Goal: Use online tool/utility: Utilize a website feature to perform a specific function

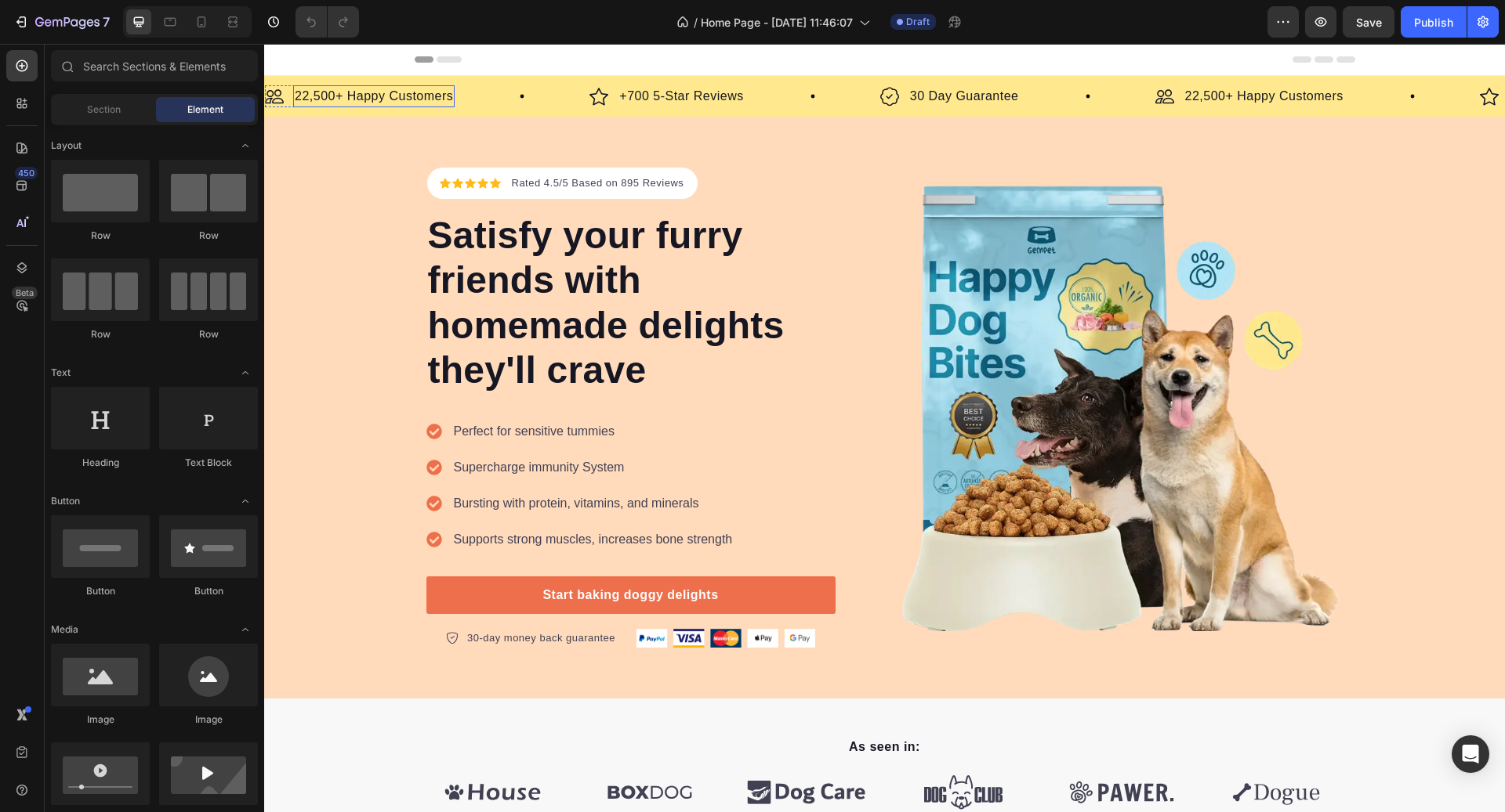
click at [414, 89] on p "22,500+ Happy Customers" at bounding box center [374, 96] width 158 height 19
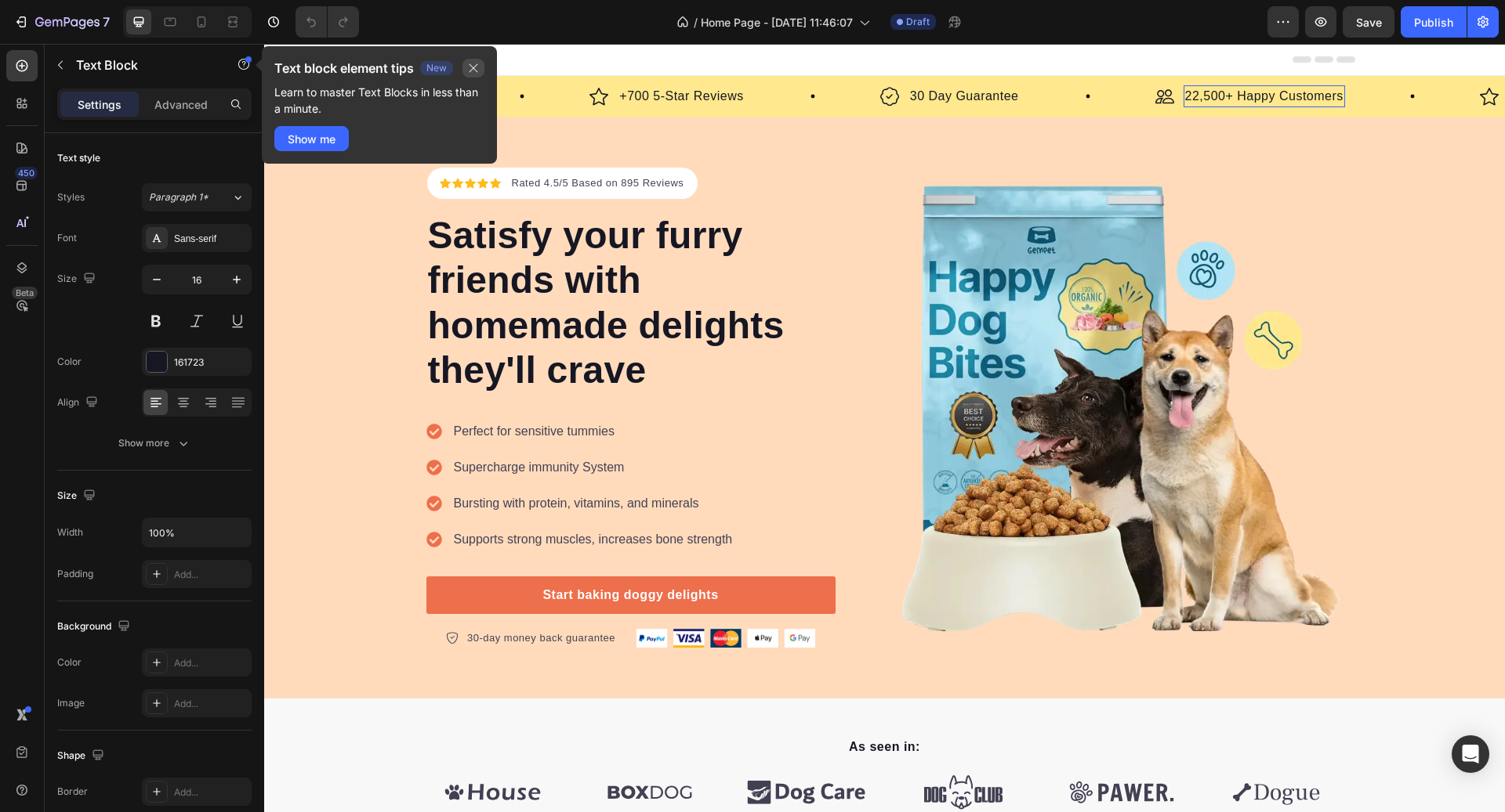
click at [475, 68] on icon "button" at bounding box center [473, 68] width 13 height 13
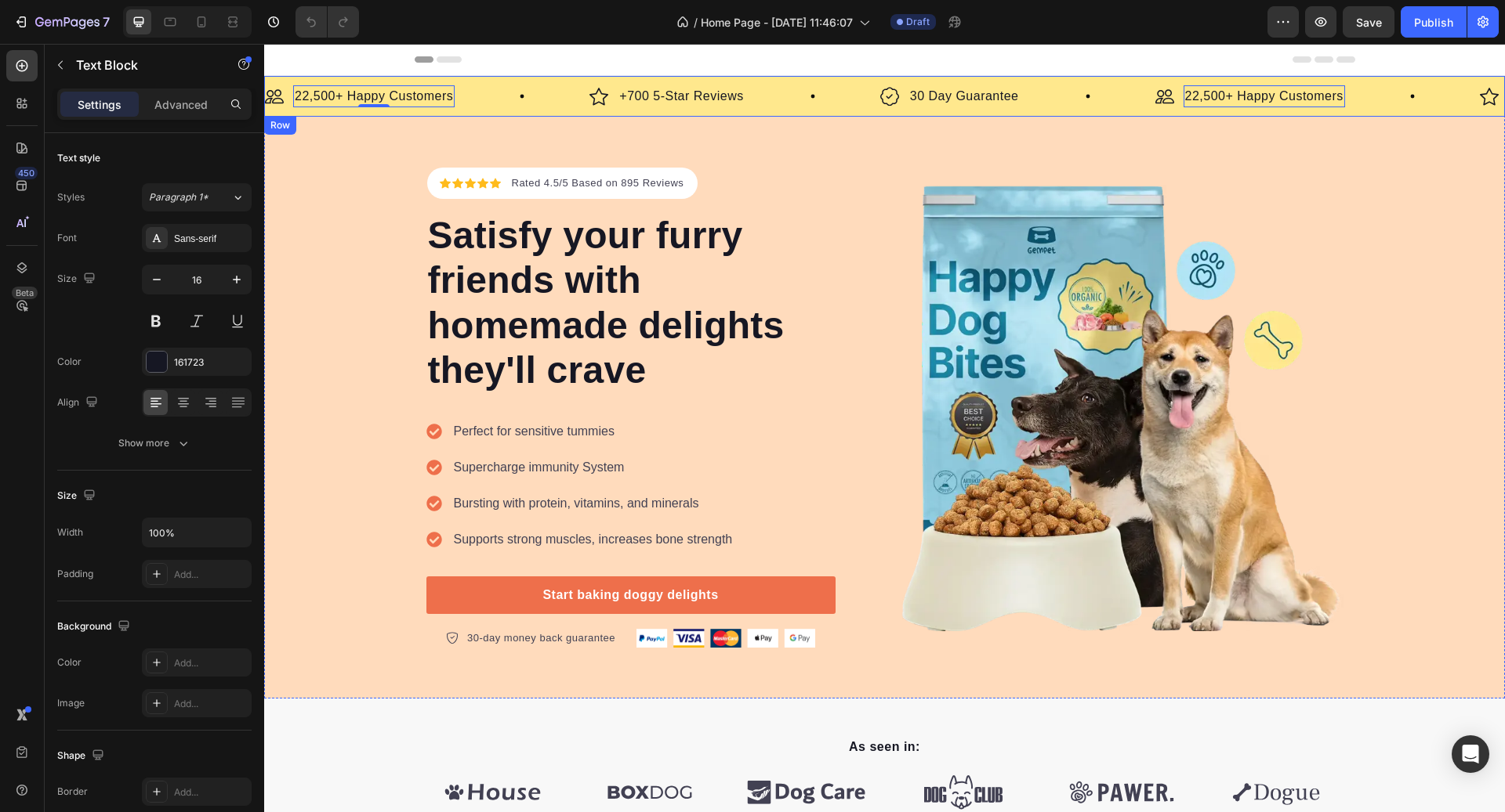
click at [489, 109] on div "Image 22,500+ Happy Customers Text Block 0 Row Image +700 5-Star Reviews Text B…" at bounding box center [884, 96] width 1241 height 40
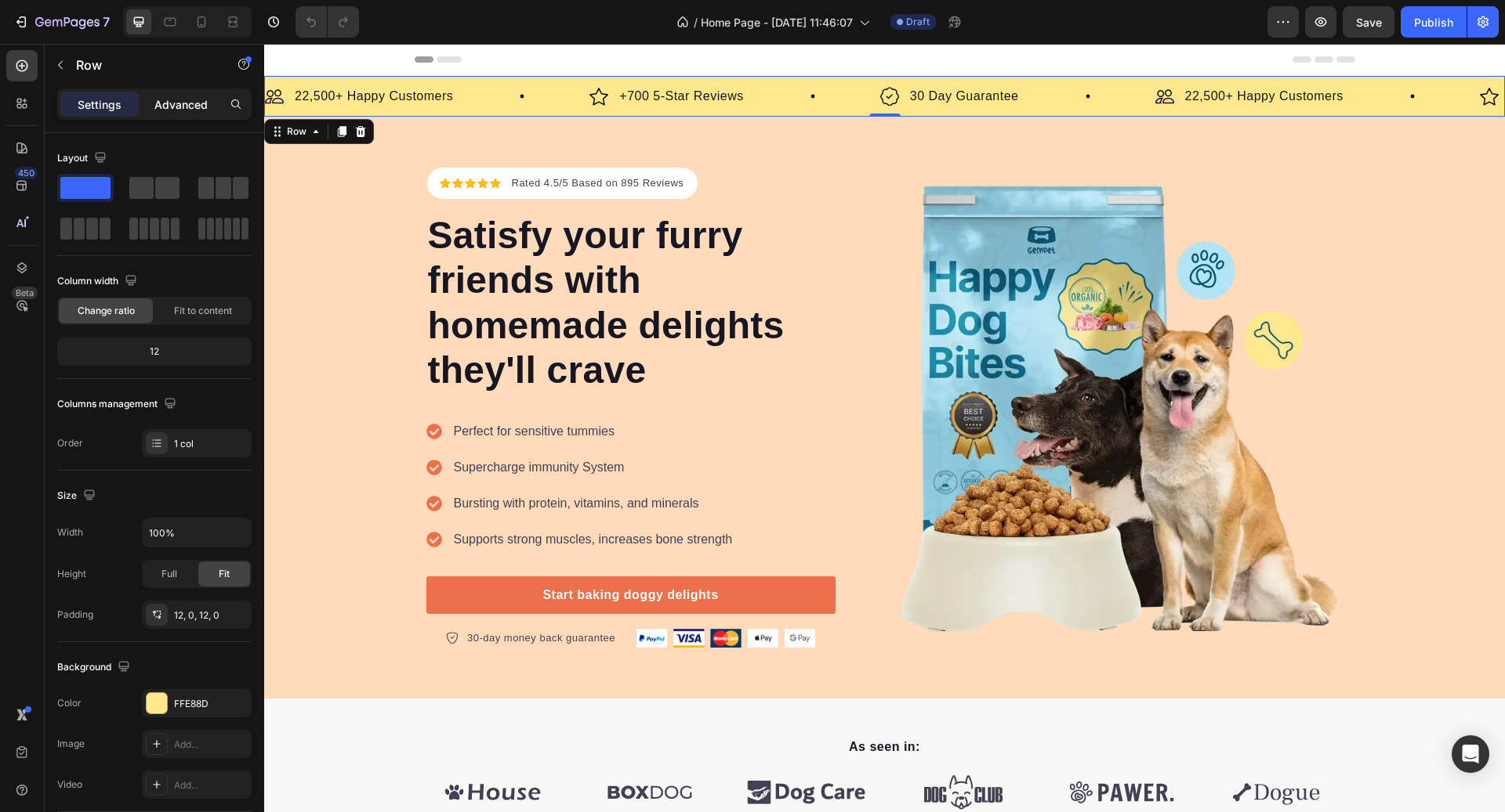
click at [185, 108] on p "Advanced" at bounding box center [181, 104] width 53 height 16
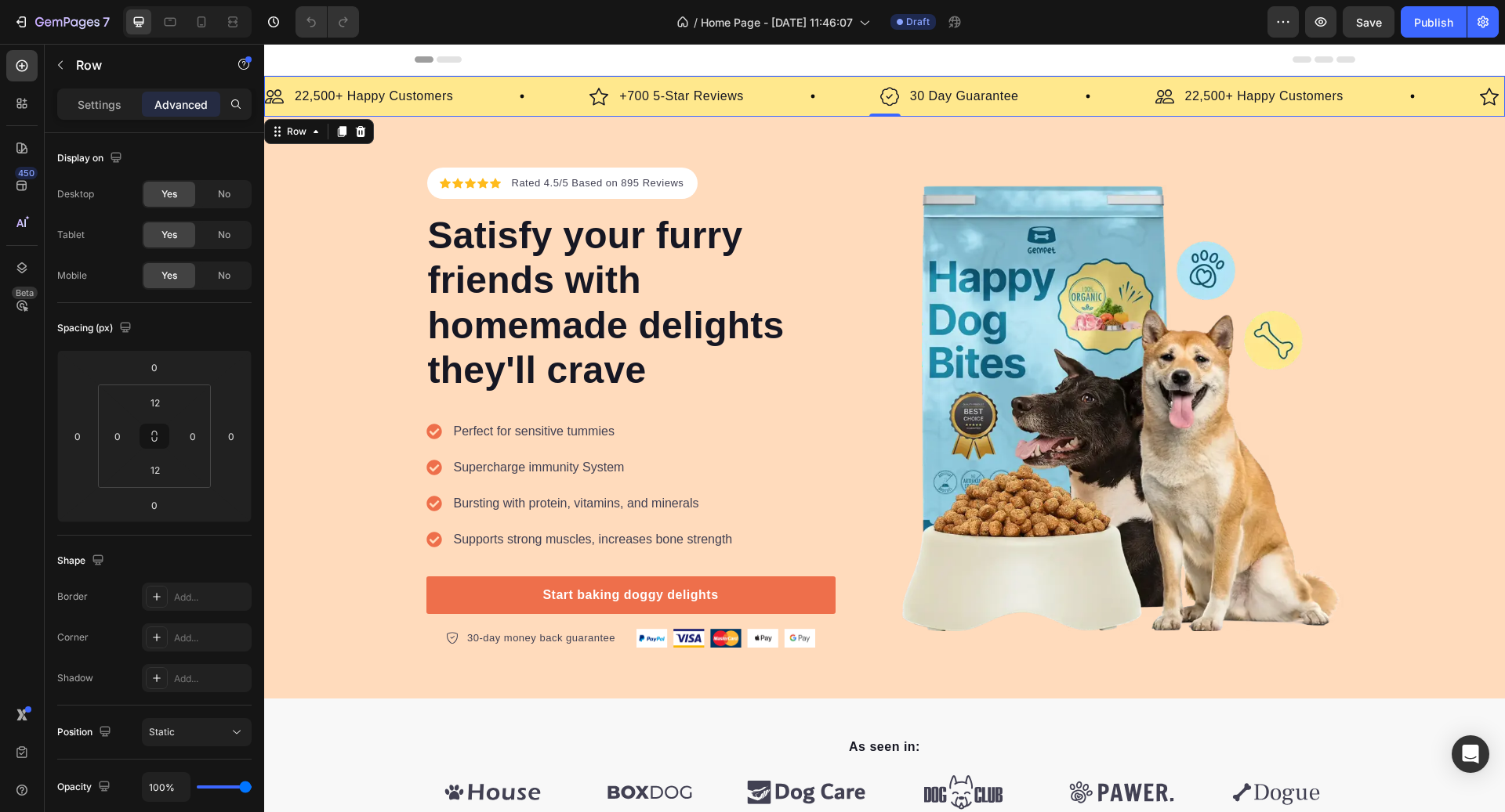
click at [557, 112] on div "Image 22,500+ Happy Customers Text Block Row Image +700 5-Star Reviews Text Blo…" at bounding box center [884, 96] width 1241 height 40
click at [291, 80] on div "Image 22,500+ Happy Customers Text Block Row Image +700 5-Star Reviews Text Blo…" at bounding box center [884, 96] width 1241 height 40
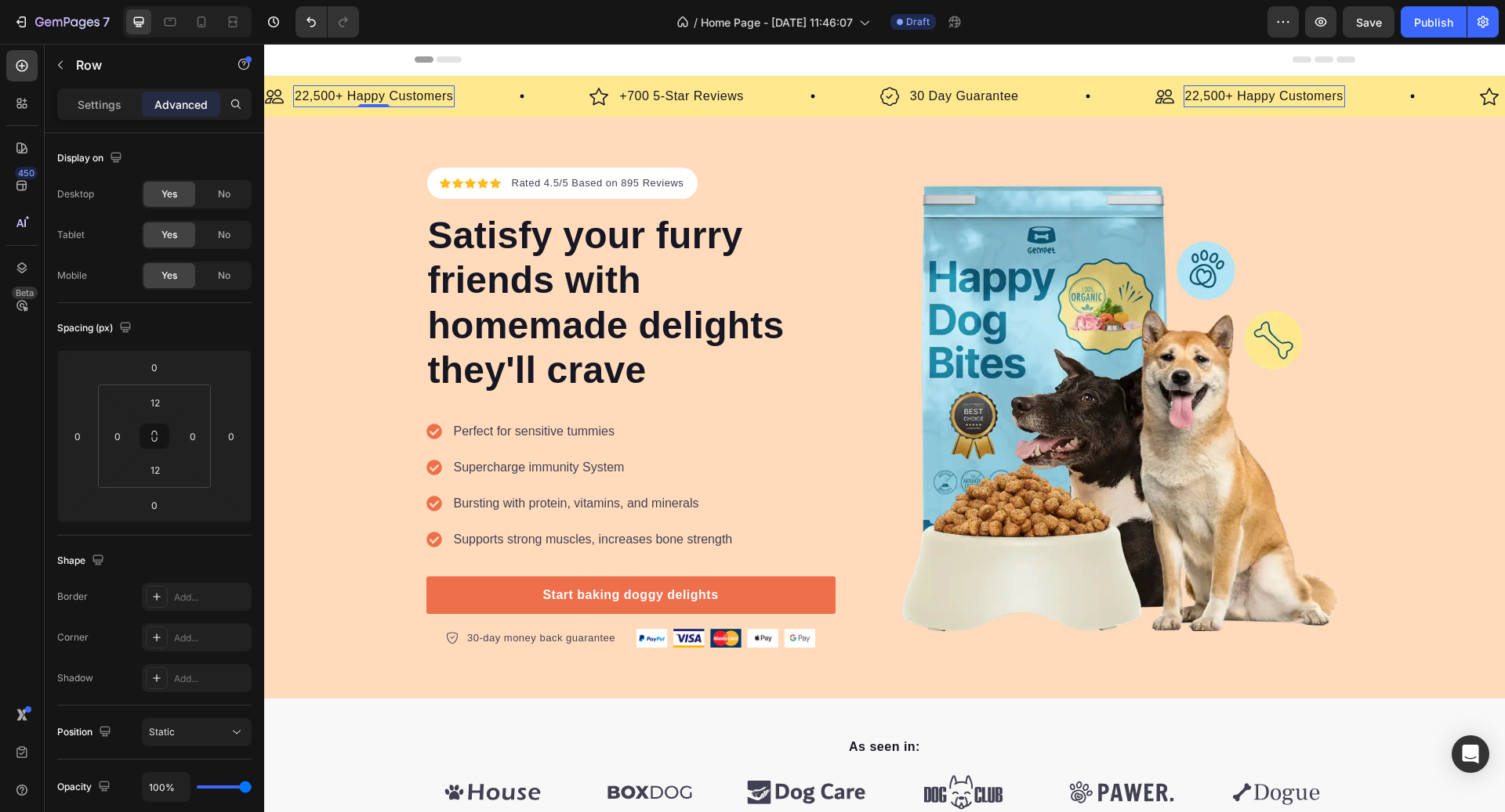
click at [324, 90] on p "22,500+ Happy Customers" at bounding box center [374, 96] width 158 height 19
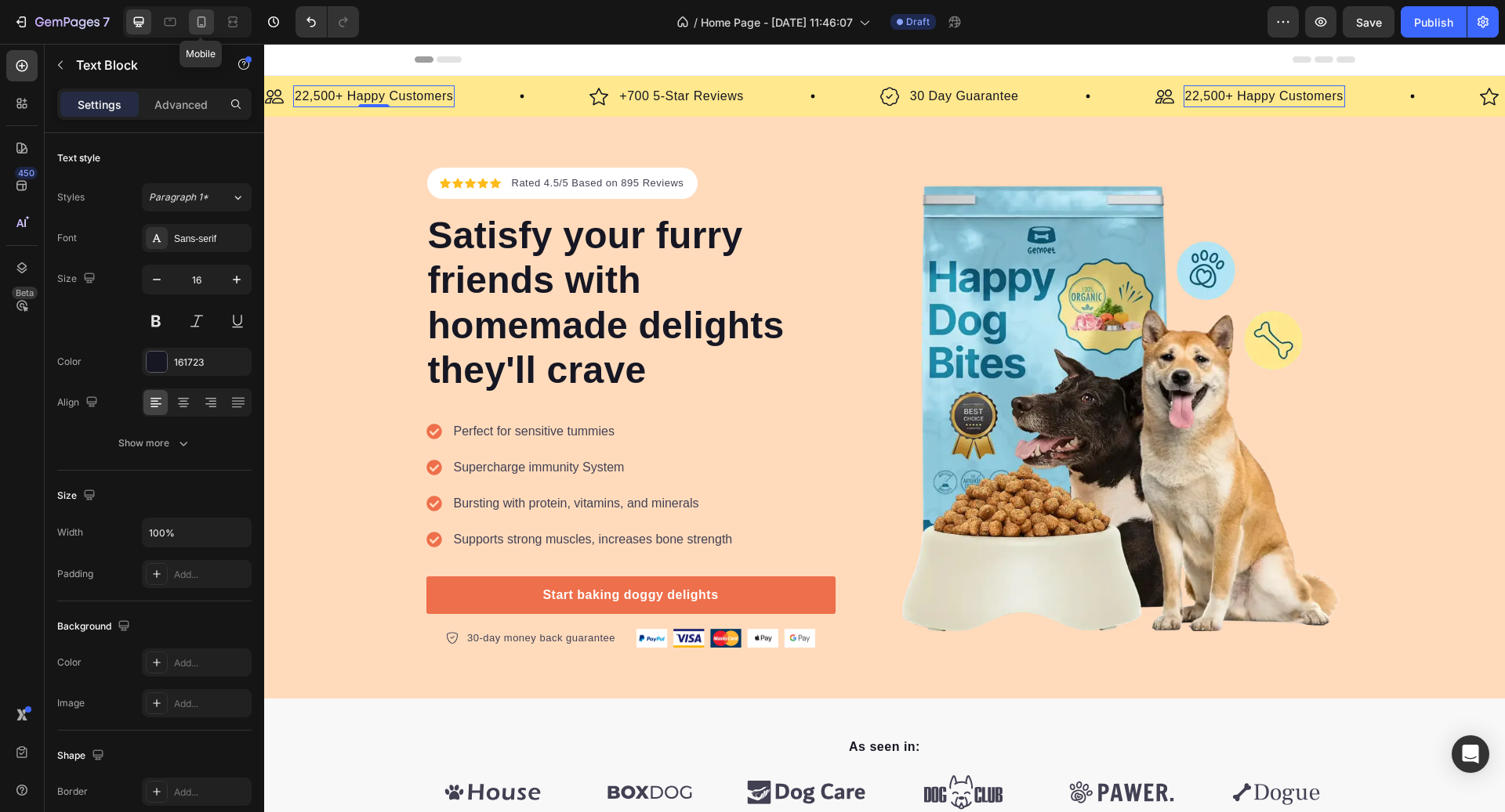
click at [197, 19] on icon at bounding box center [201, 22] width 15 height 15
type input "14"
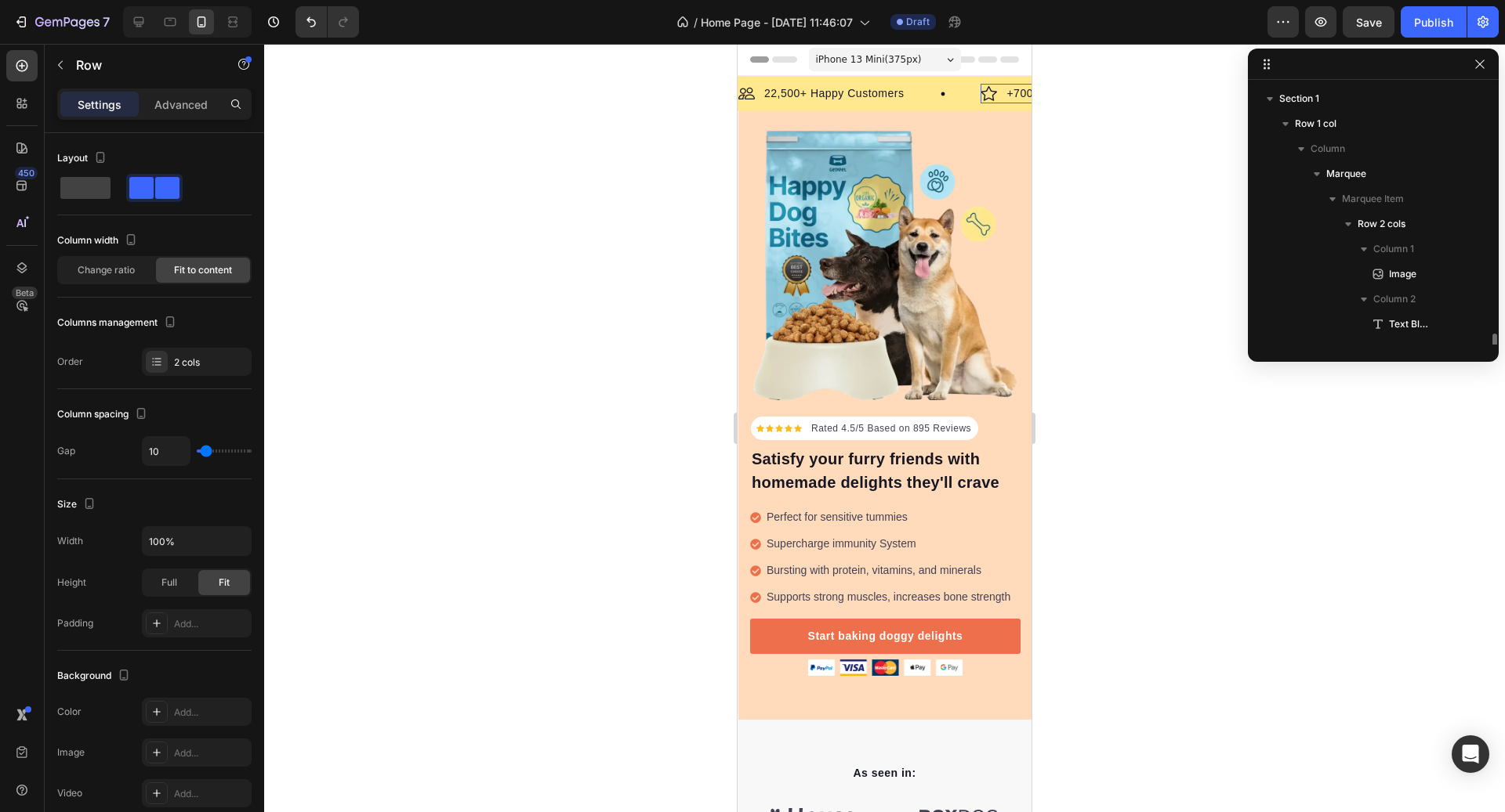
click at [1002, 91] on div "Image +700 5-Star Reviews Text Block Row 0" at bounding box center [1049, 94] width 137 height 20
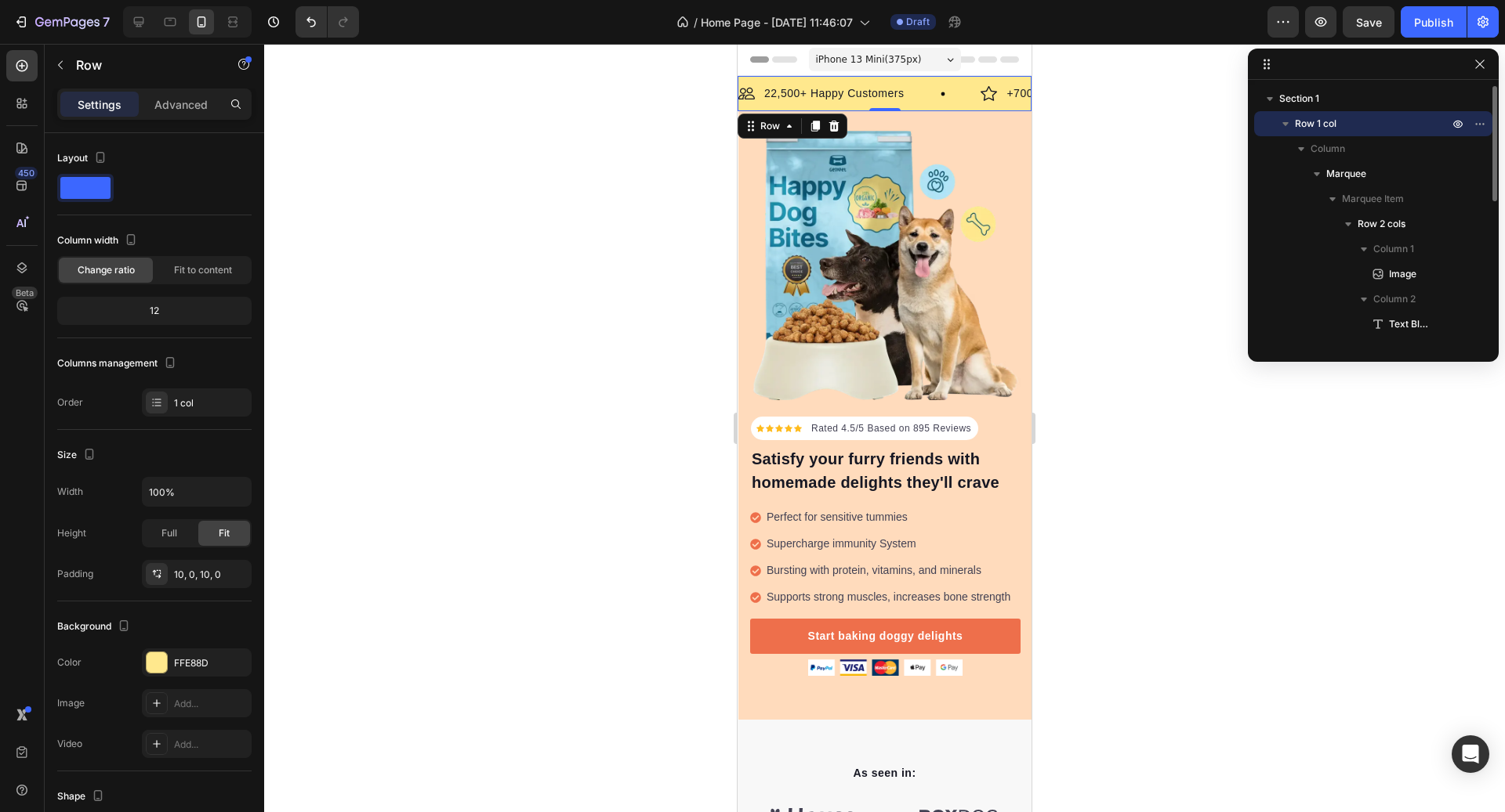
click at [915, 104] on div "Image 22,500+ Happy Customers Text Block Row Image +700 5-Star Reviews Text Blo…" at bounding box center [884, 94] width 294 height 35
click at [141, 22] on icon at bounding box center [138, 22] width 15 height 15
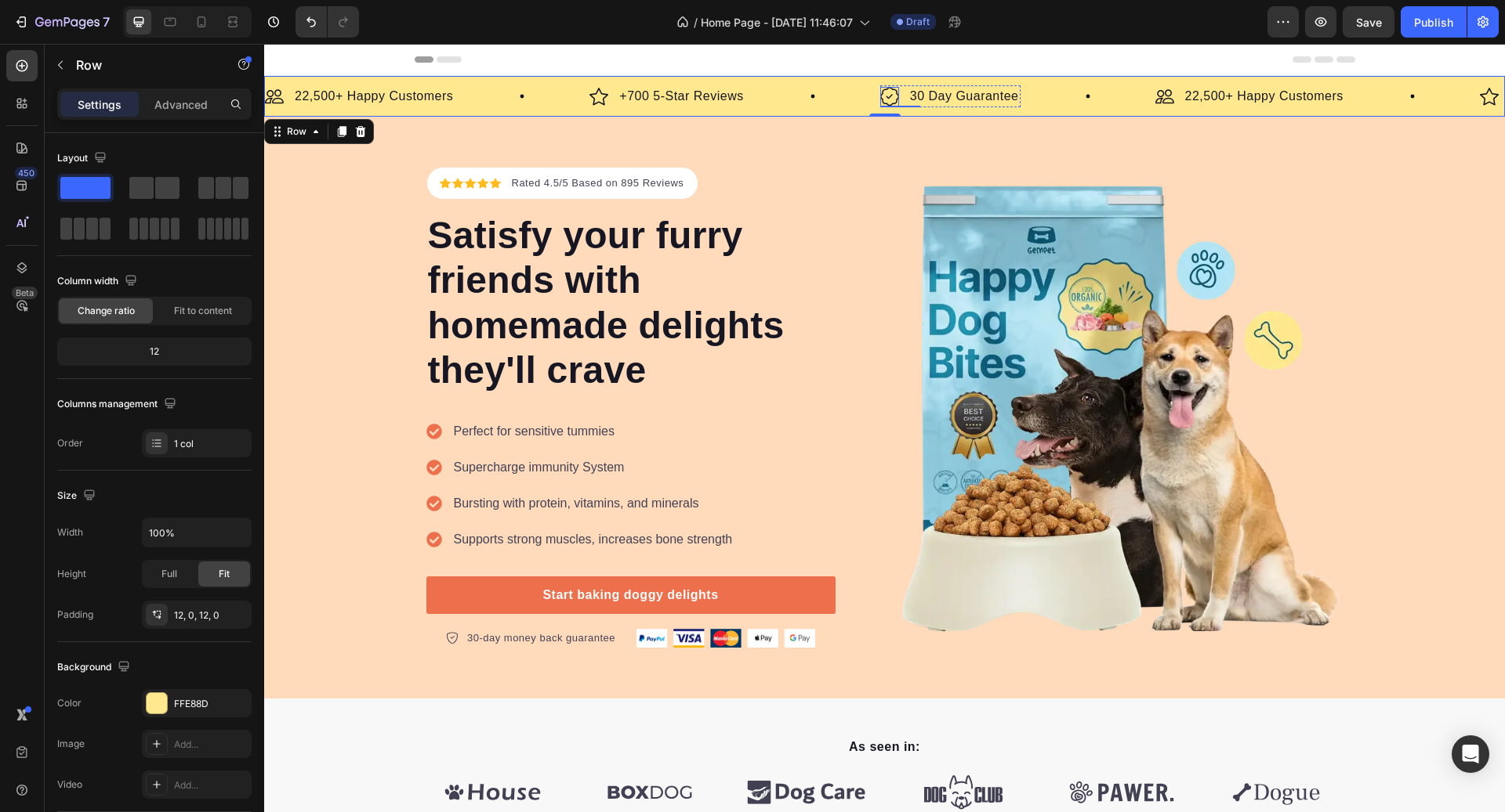
click at [892, 95] on img at bounding box center [889, 97] width 19 height 20
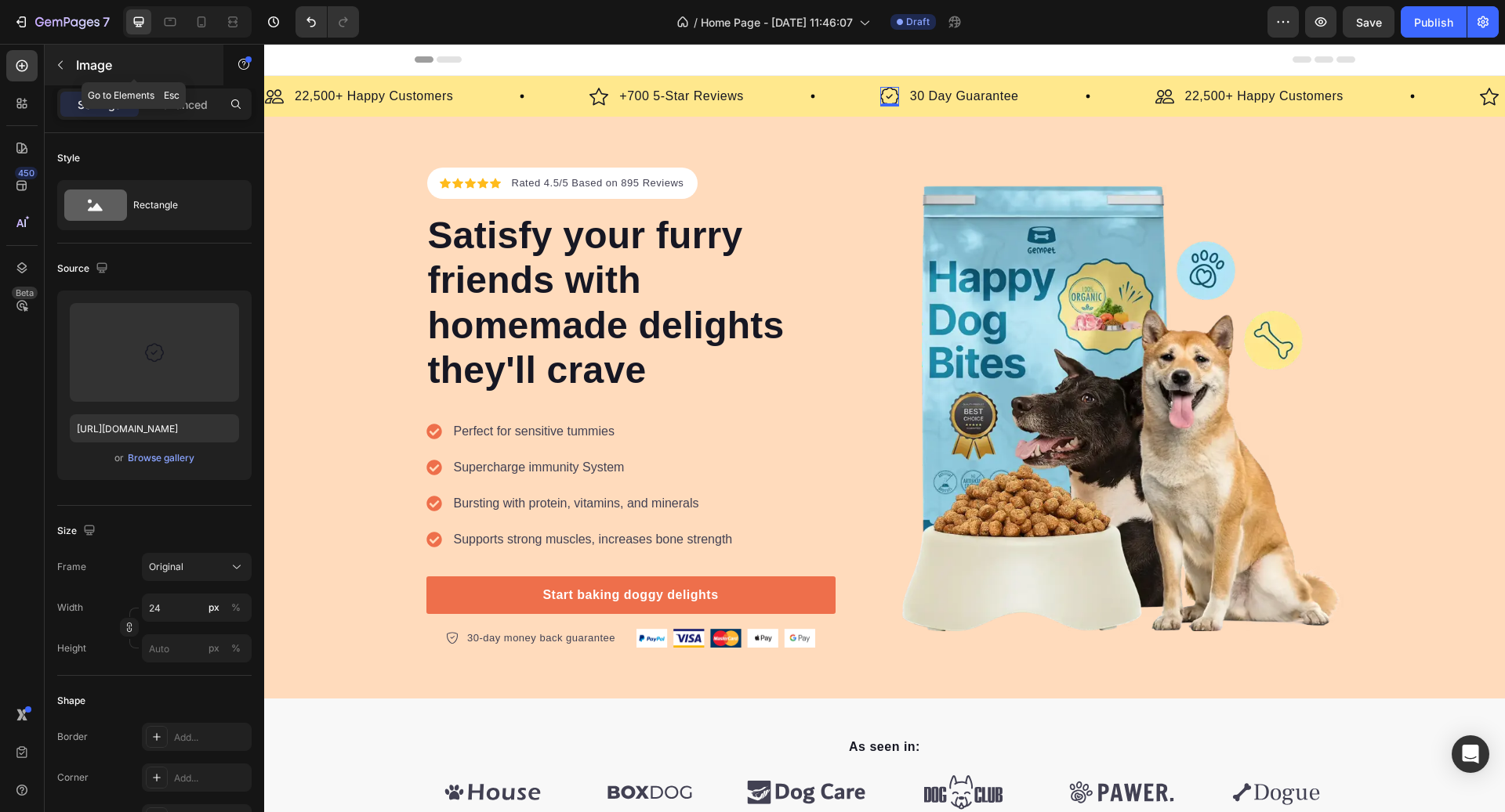
click at [64, 79] on div "Image" at bounding box center [134, 65] width 179 height 40
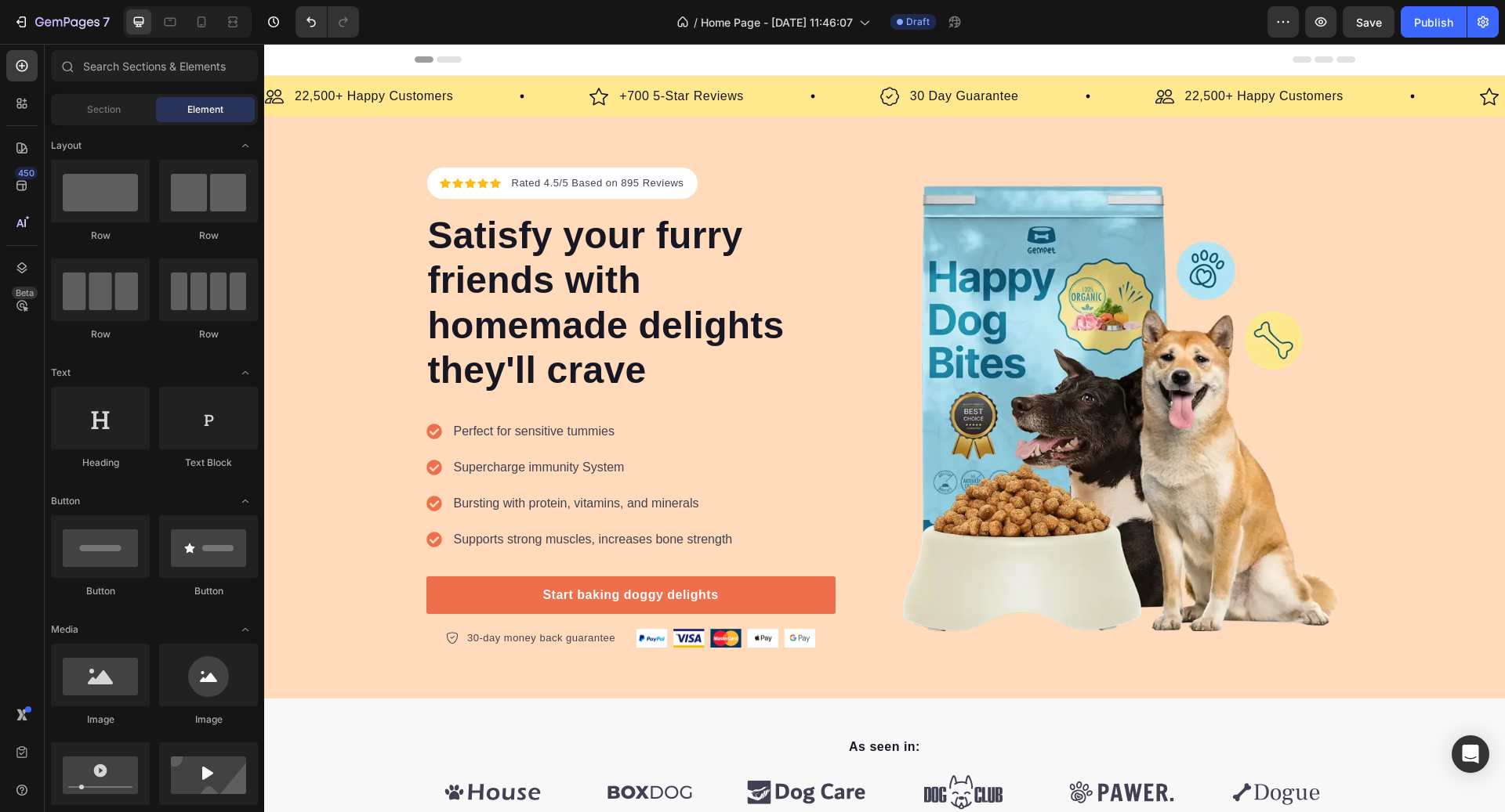
click at [890, 92] on img at bounding box center [889, 97] width 19 height 20
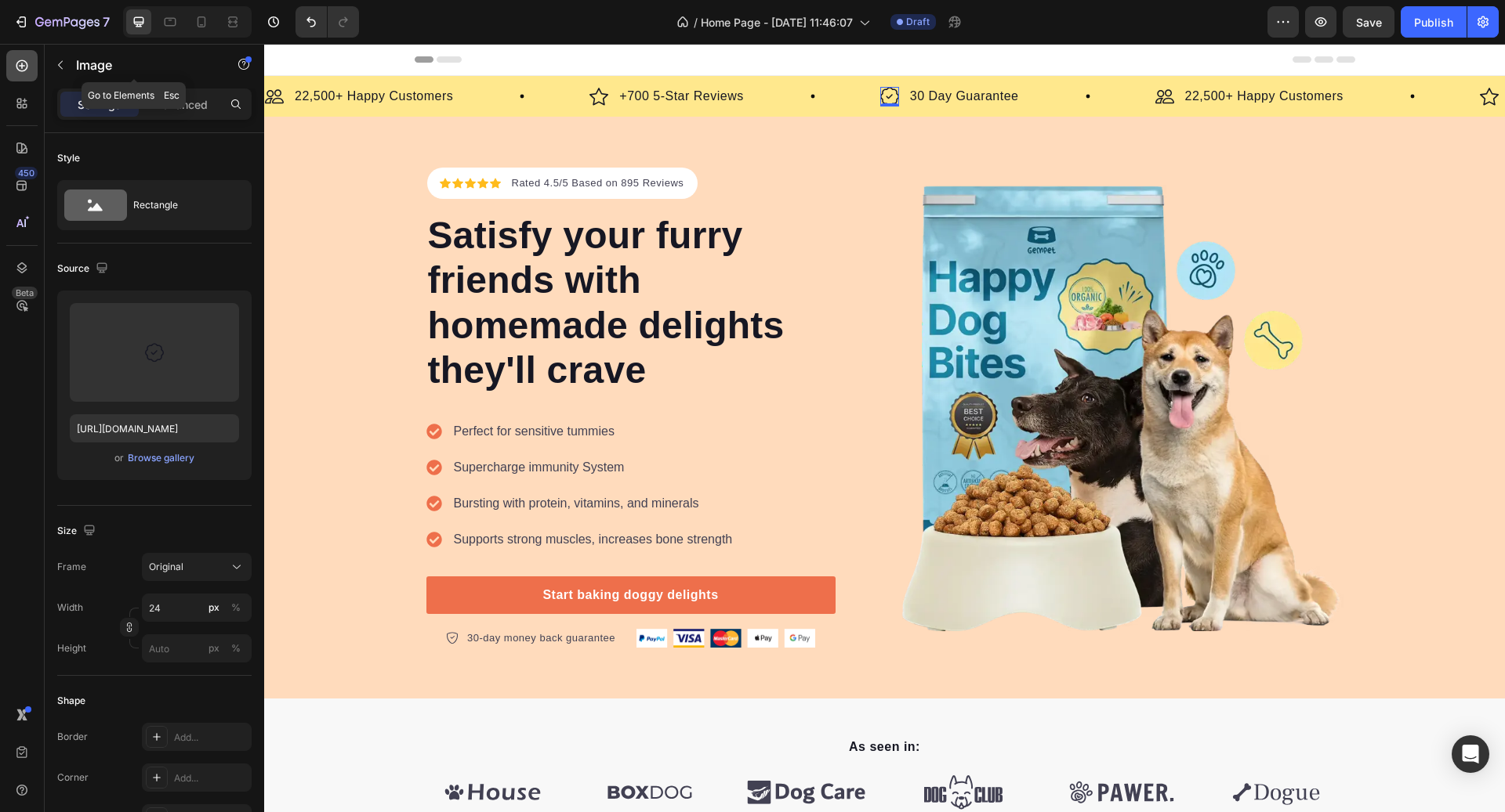
click at [26, 71] on icon at bounding box center [22, 65] width 15 height 15
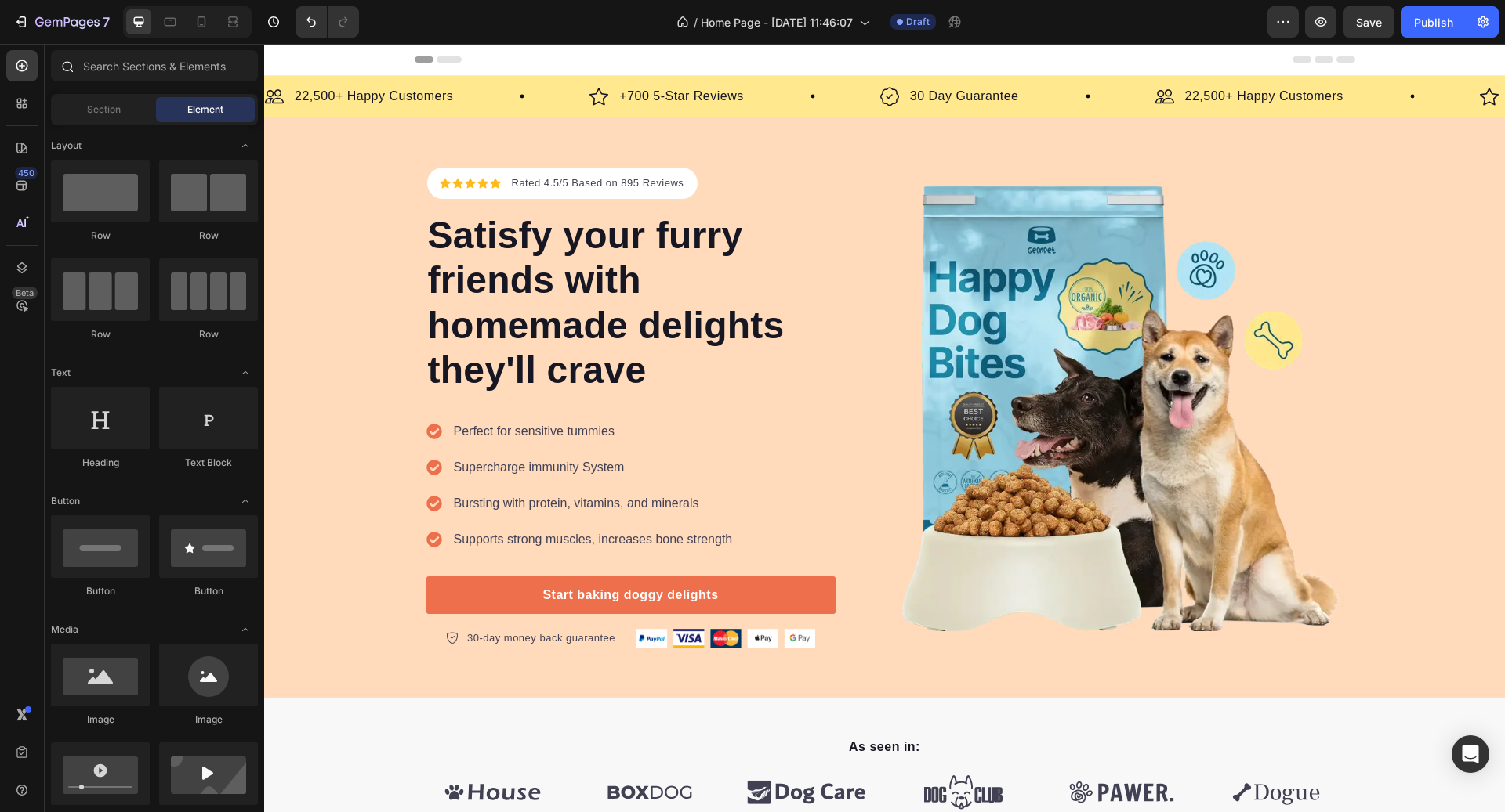
click at [61, 70] on icon at bounding box center [67, 66] width 13 height 13
click at [144, 57] on input "text" at bounding box center [155, 66] width 207 height 31
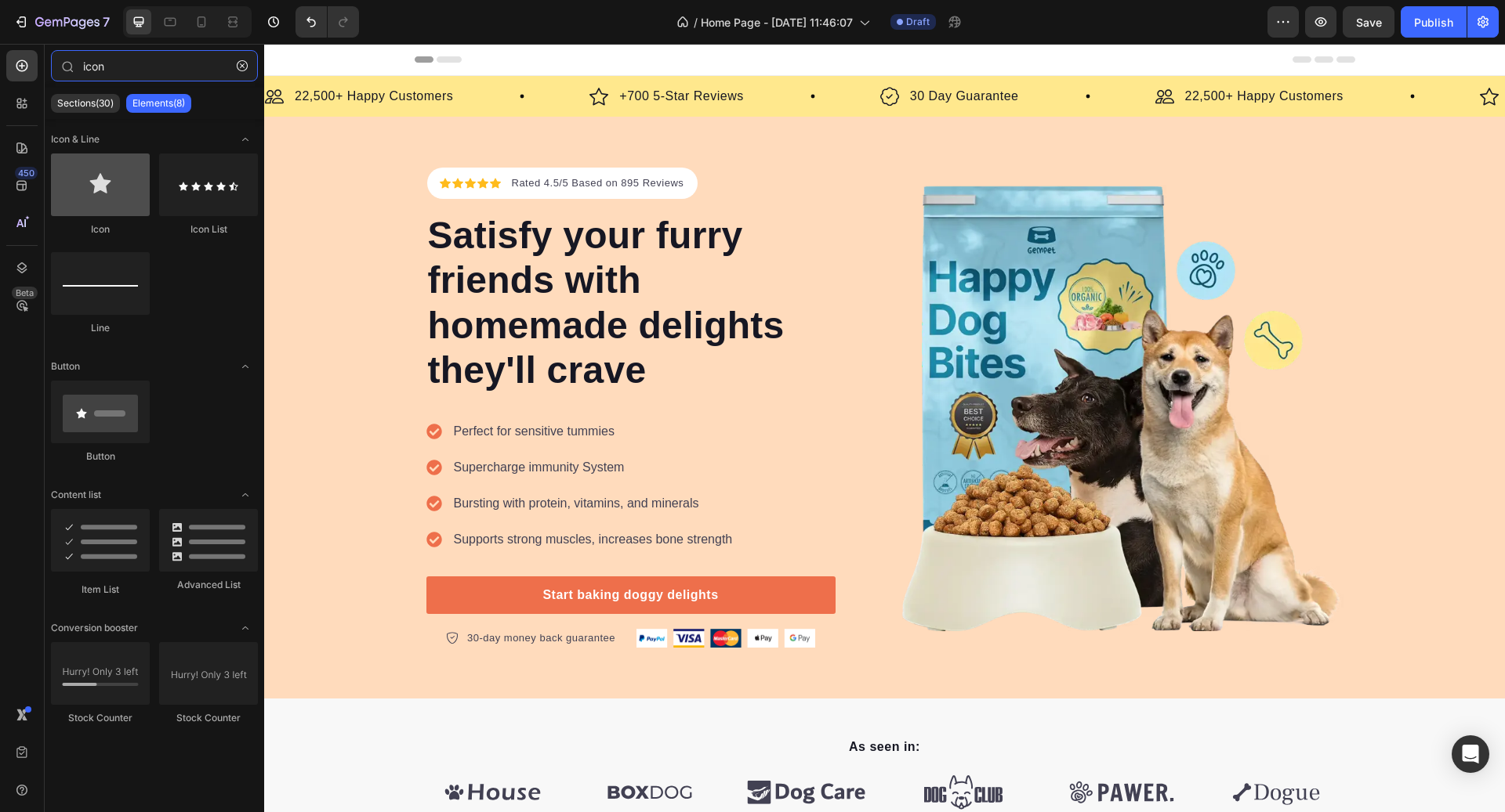
type input "icon"
drag, startPoint x: 650, startPoint y: 164, endPoint x: 891, endPoint y: 97, distance: 250.1
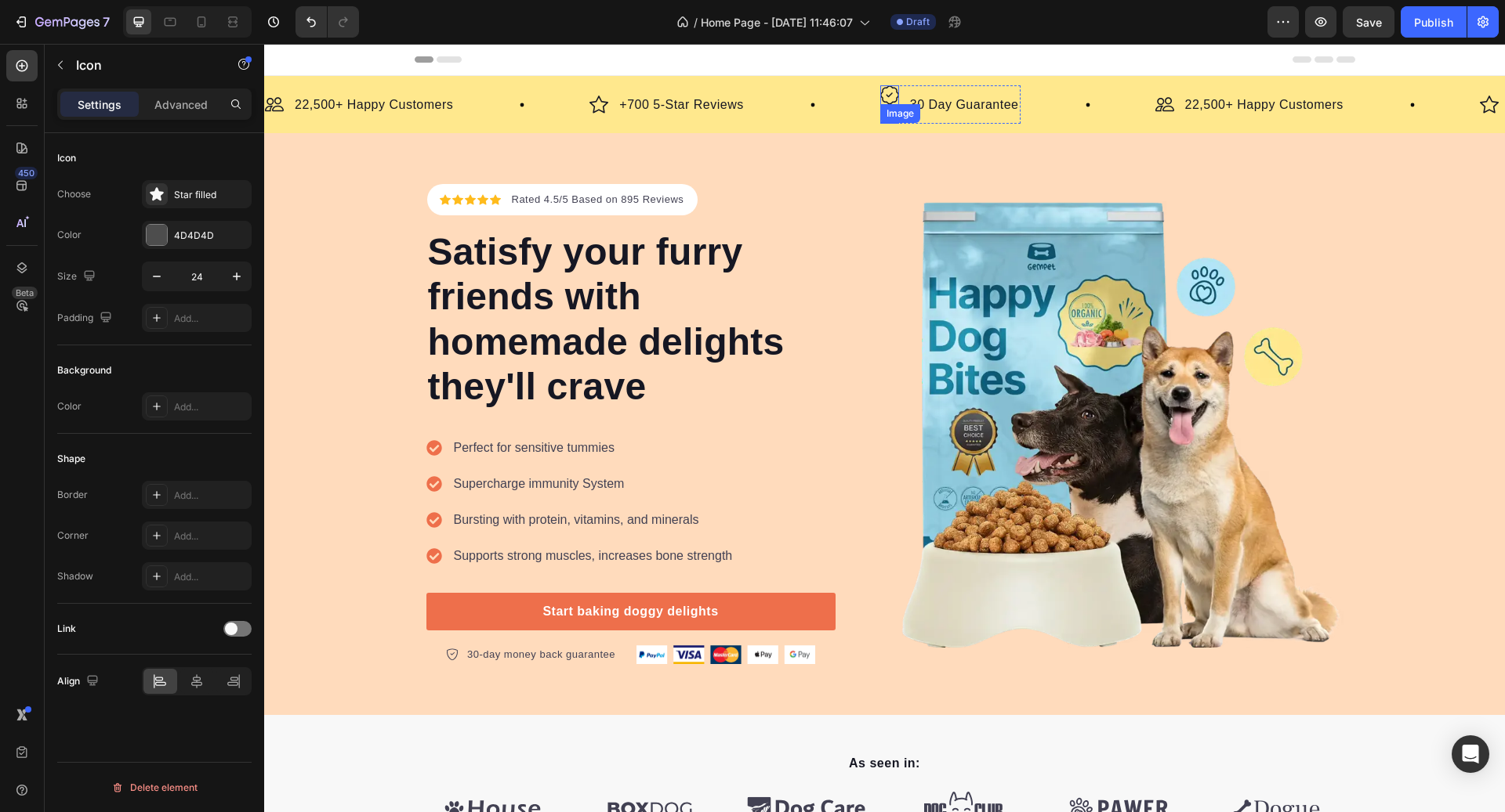
click at [891, 91] on img at bounding box center [889, 95] width 19 height 20
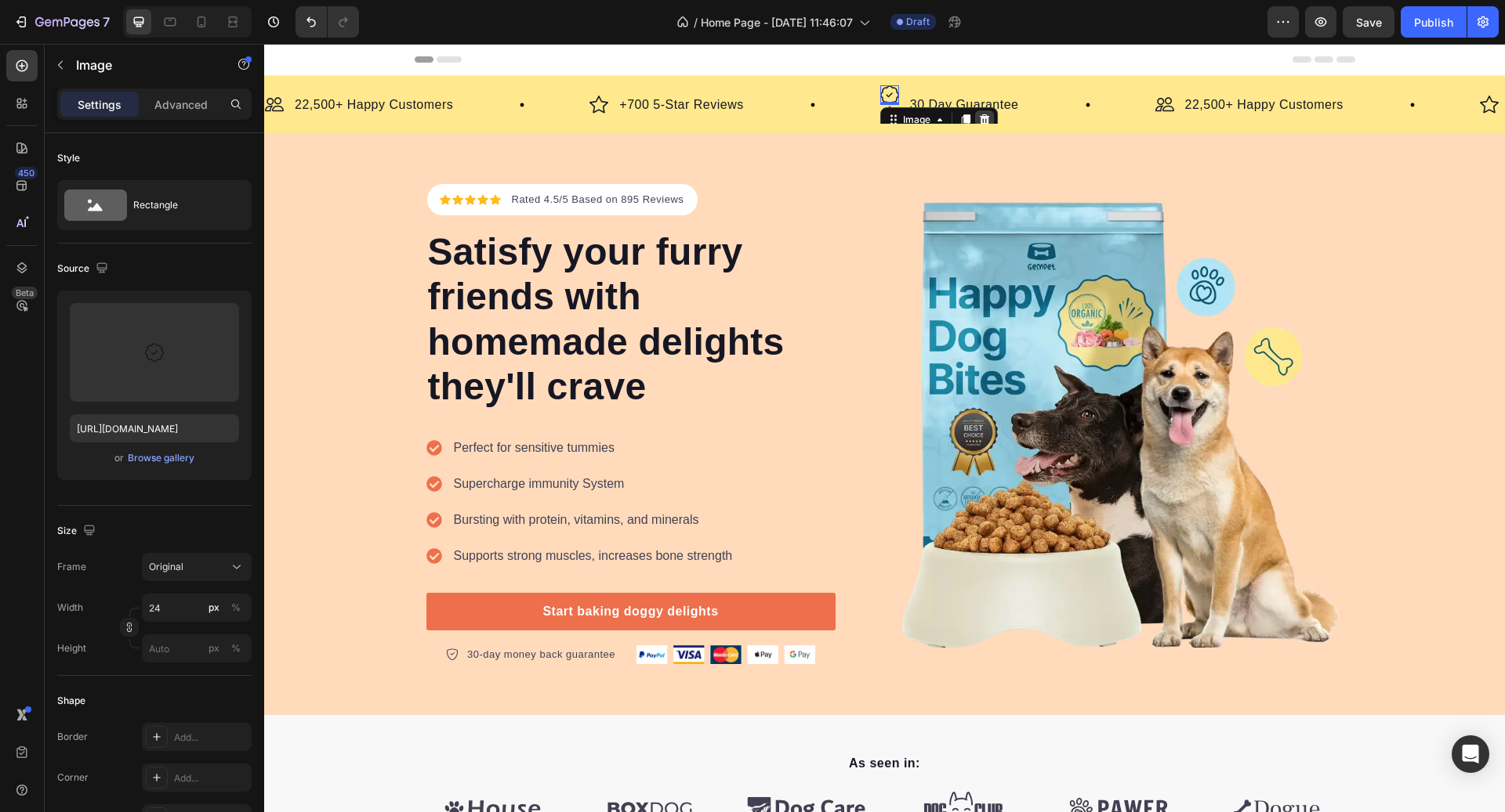
click at [982, 115] on icon at bounding box center [984, 120] width 13 height 13
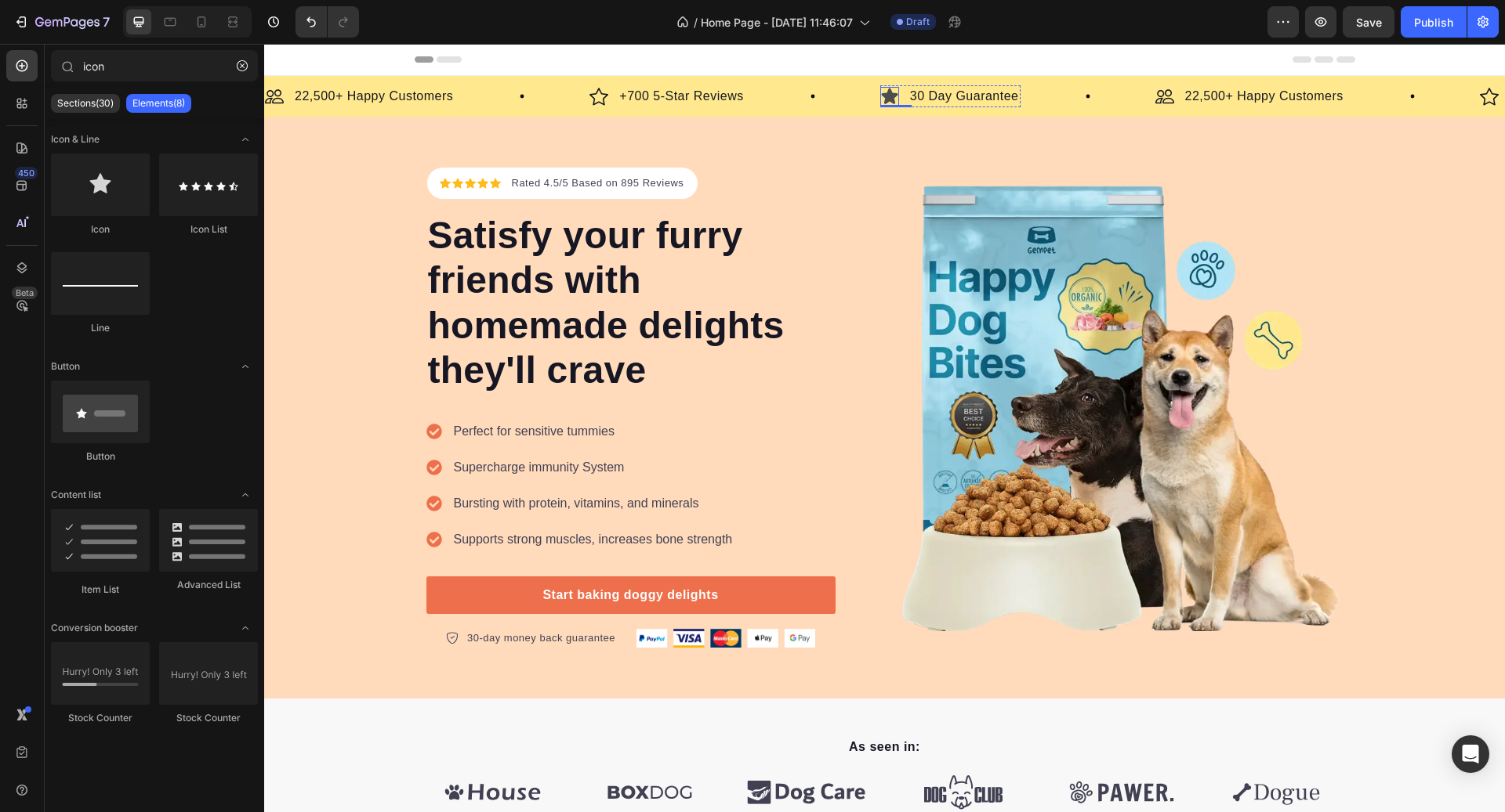
click at [896, 94] on icon at bounding box center [889, 95] width 16 height 15
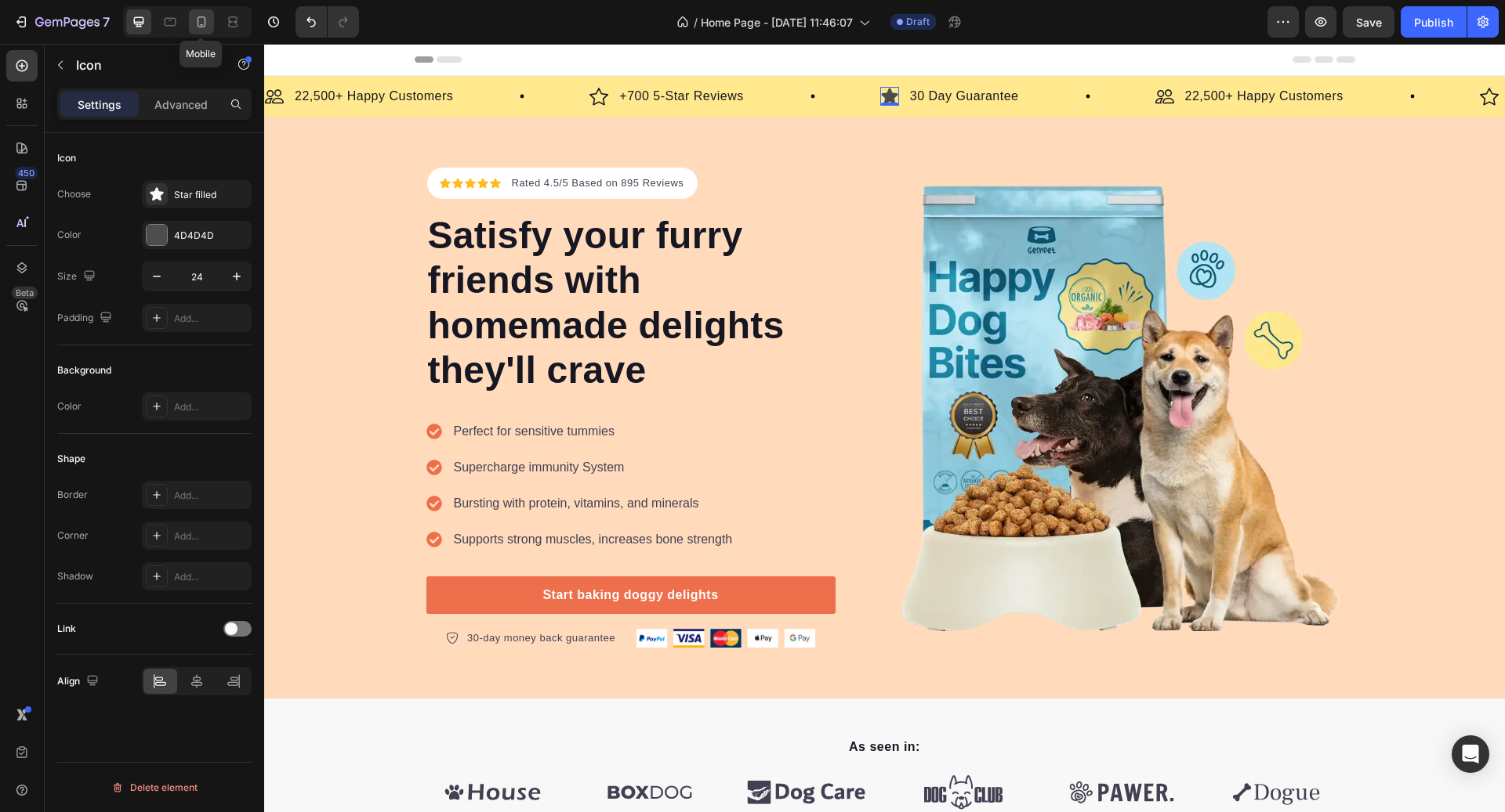
click at [206, 22] on icon at bounding box center [201, 22] width 15 height 15
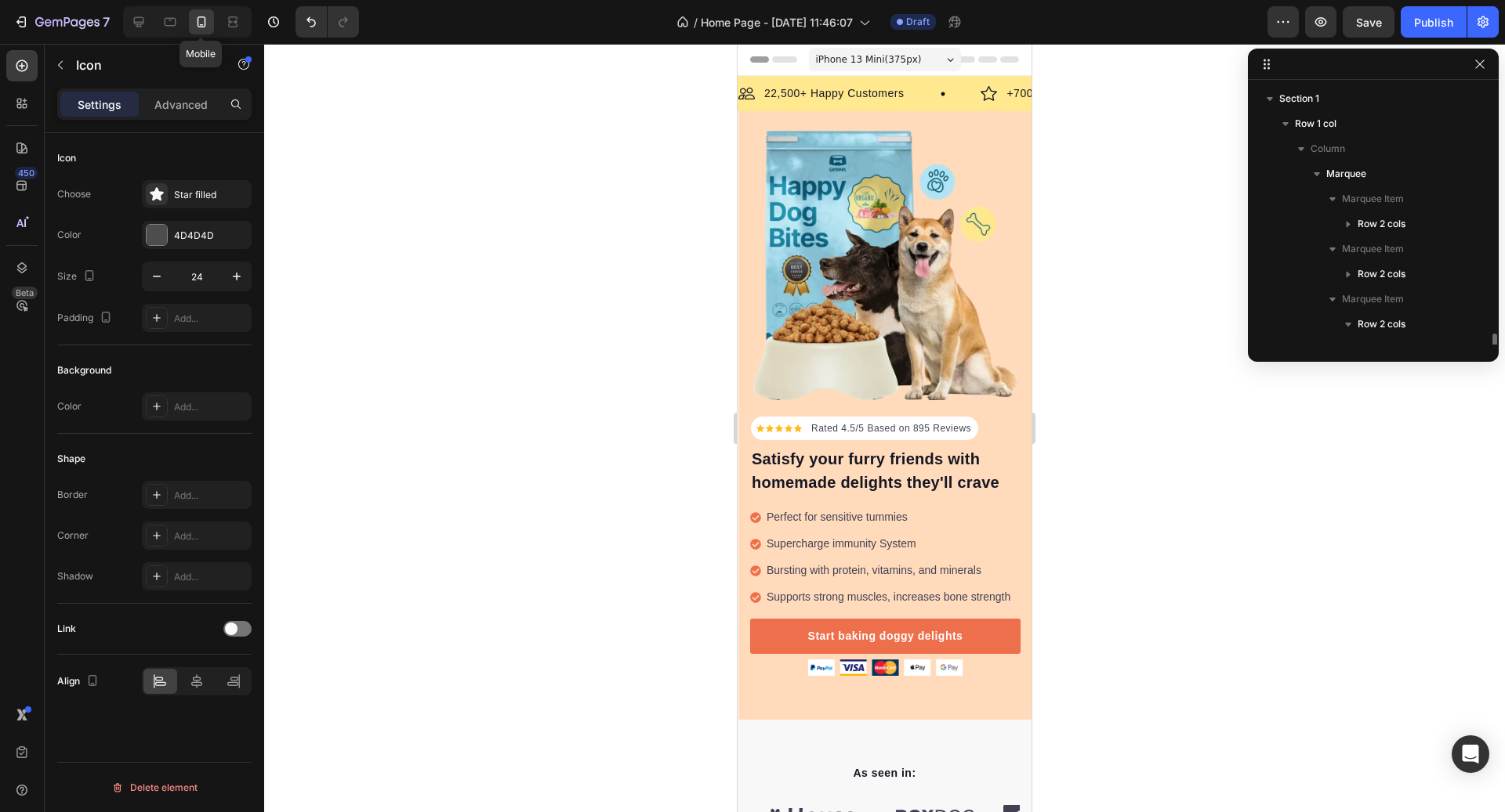
scroll to position [171, 0]
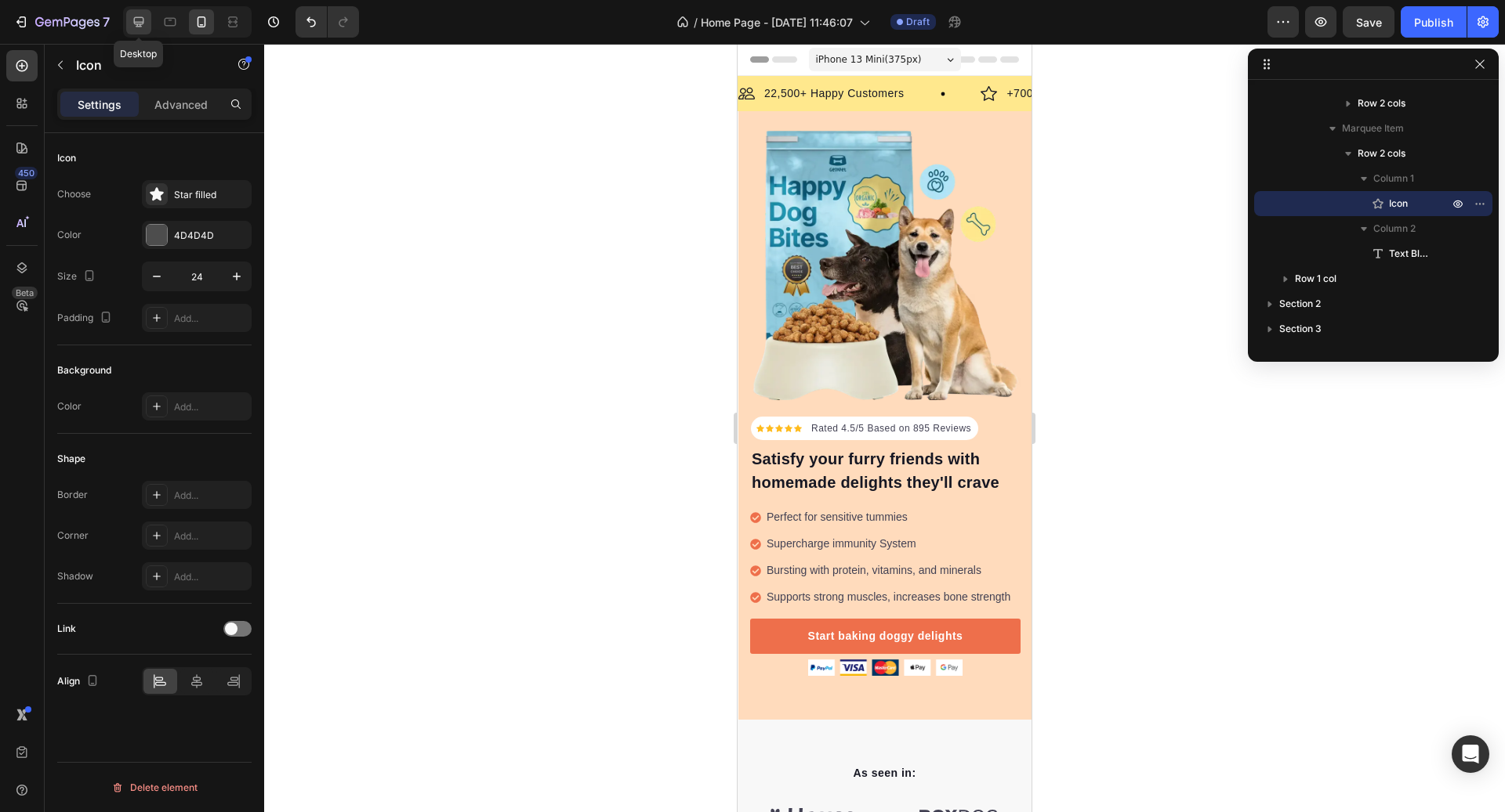
click at [139, 21] on icon at bounding box center [138, 22] width 15 height 15
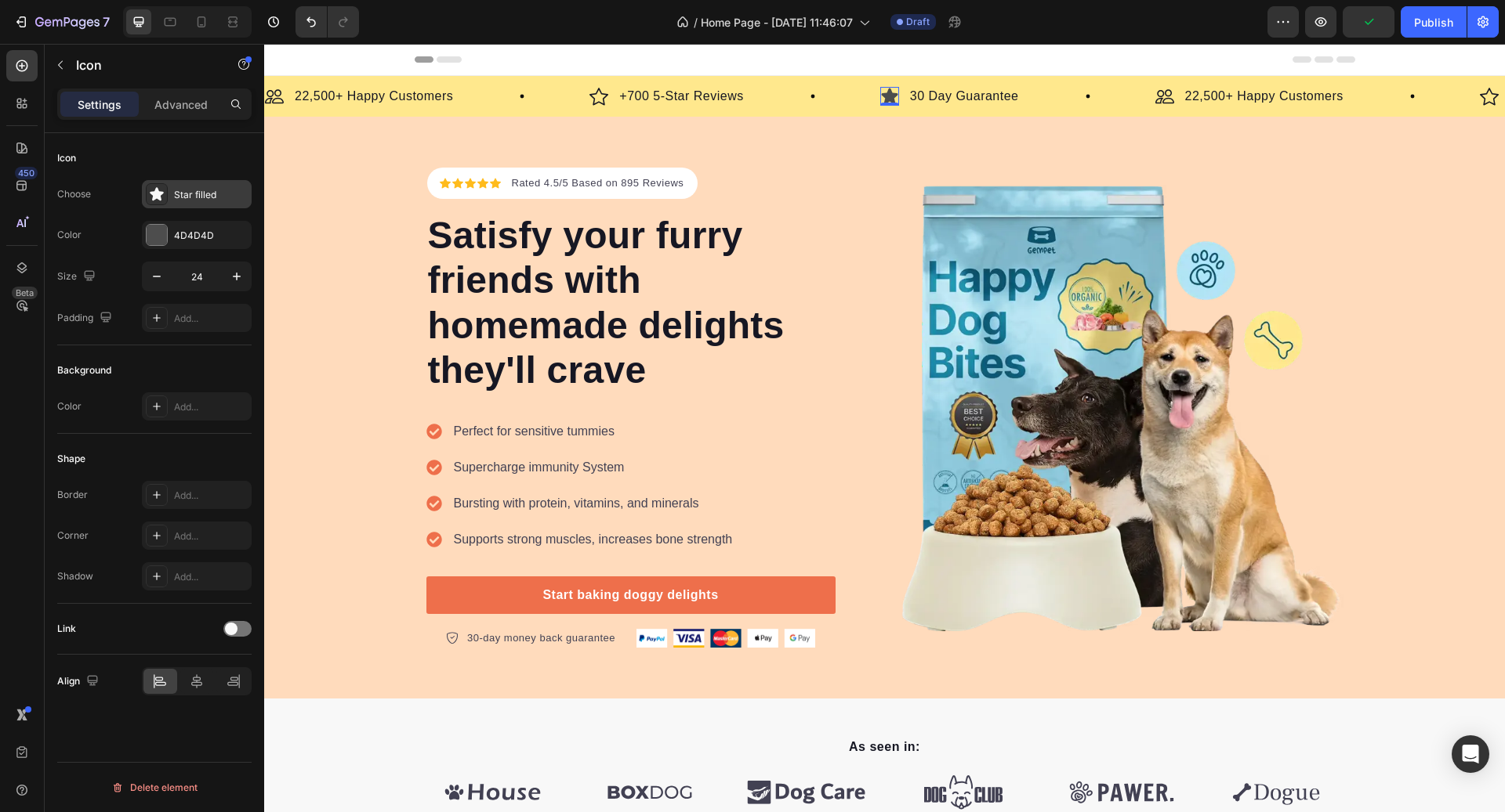
click at [192, 185] on div "Star filled" at bounding box center [197, 193] width 110 height 28
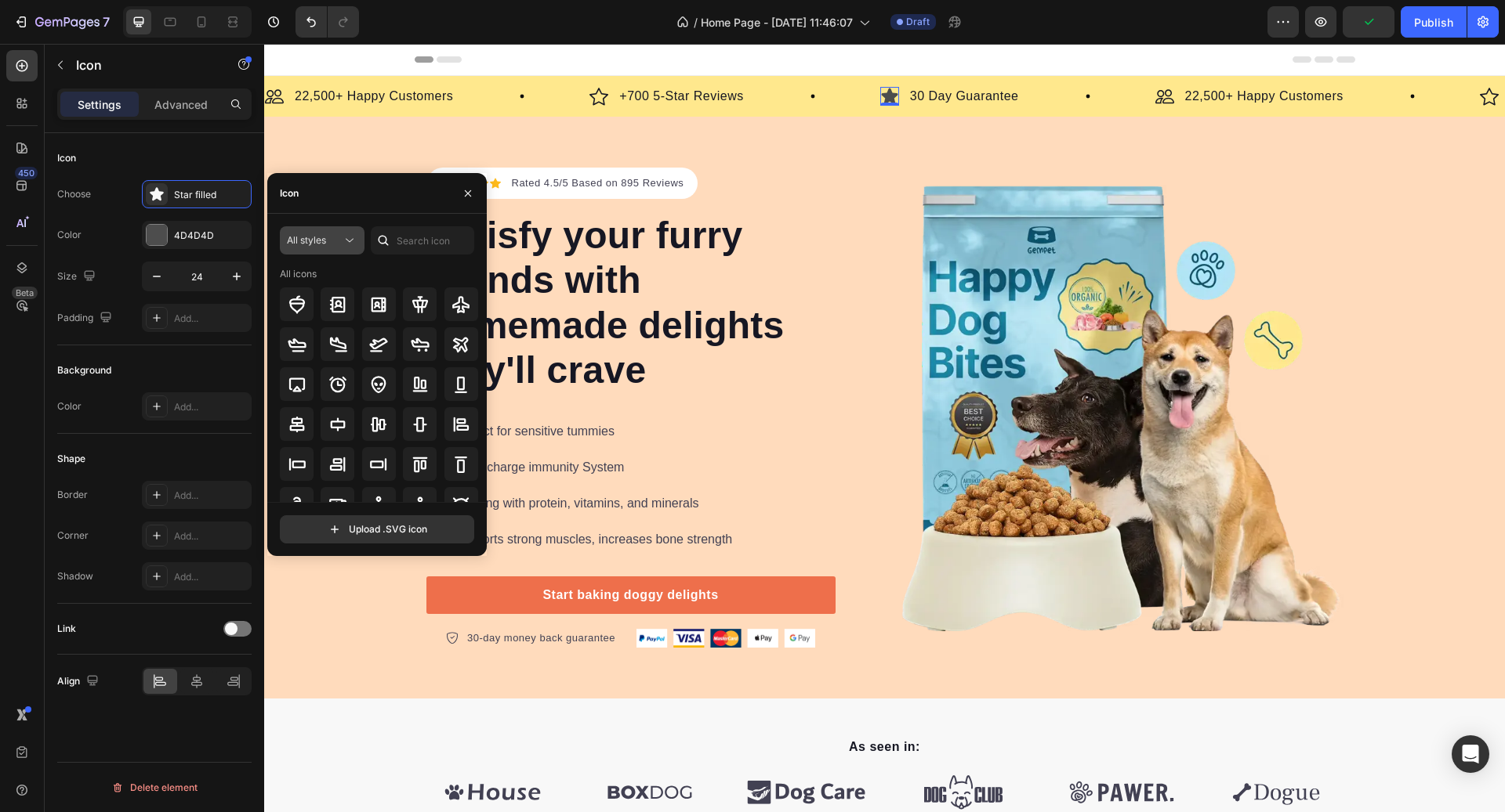
click at [333, 248] on div "All styles" at bounding box center [322, 240] width 70 height 15
click at [301, 338] on p "Regular" at bounding box center [306, 338] width 89 height 15
click at [435, 239] on input "text" at bounding box center [422, 240] width 103 height 28
type input "car"
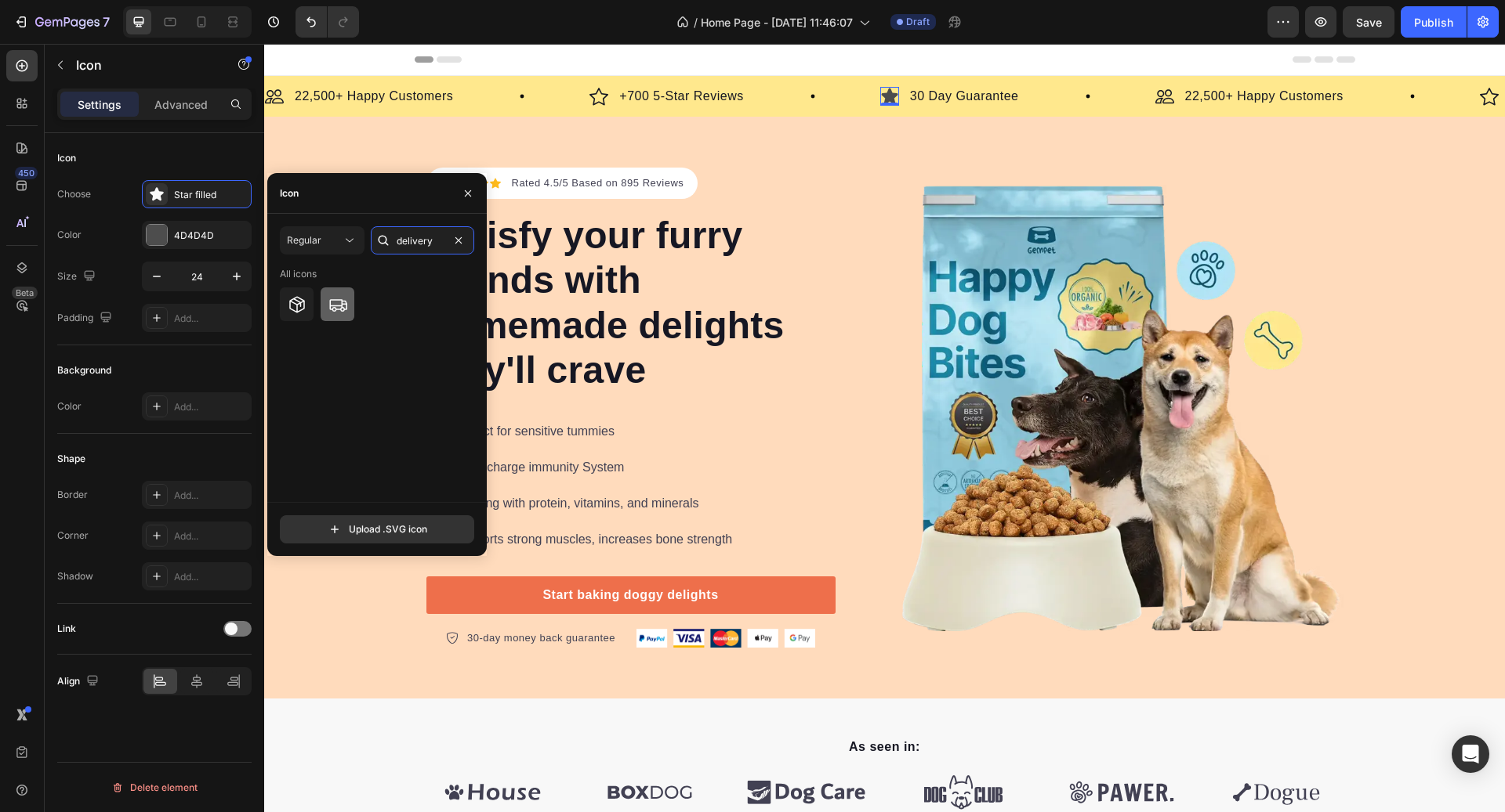
type input "delivery"
click at [342, 304] on icon at bounding box center [338, 306] width 18 height 13
click at [213, 273] on input "24" at bounding box center [196, 276] width 51 height 28
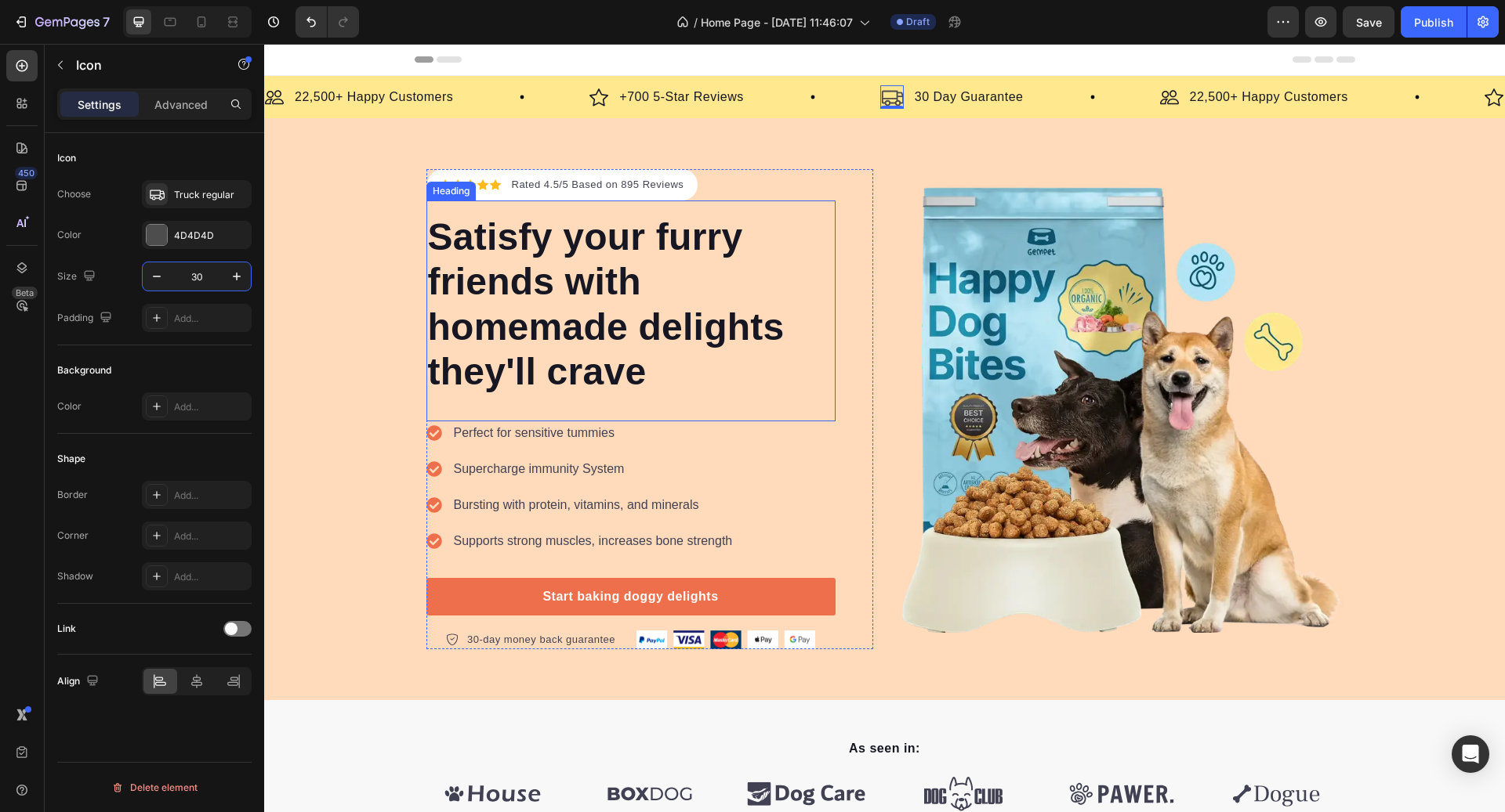
type input "3"
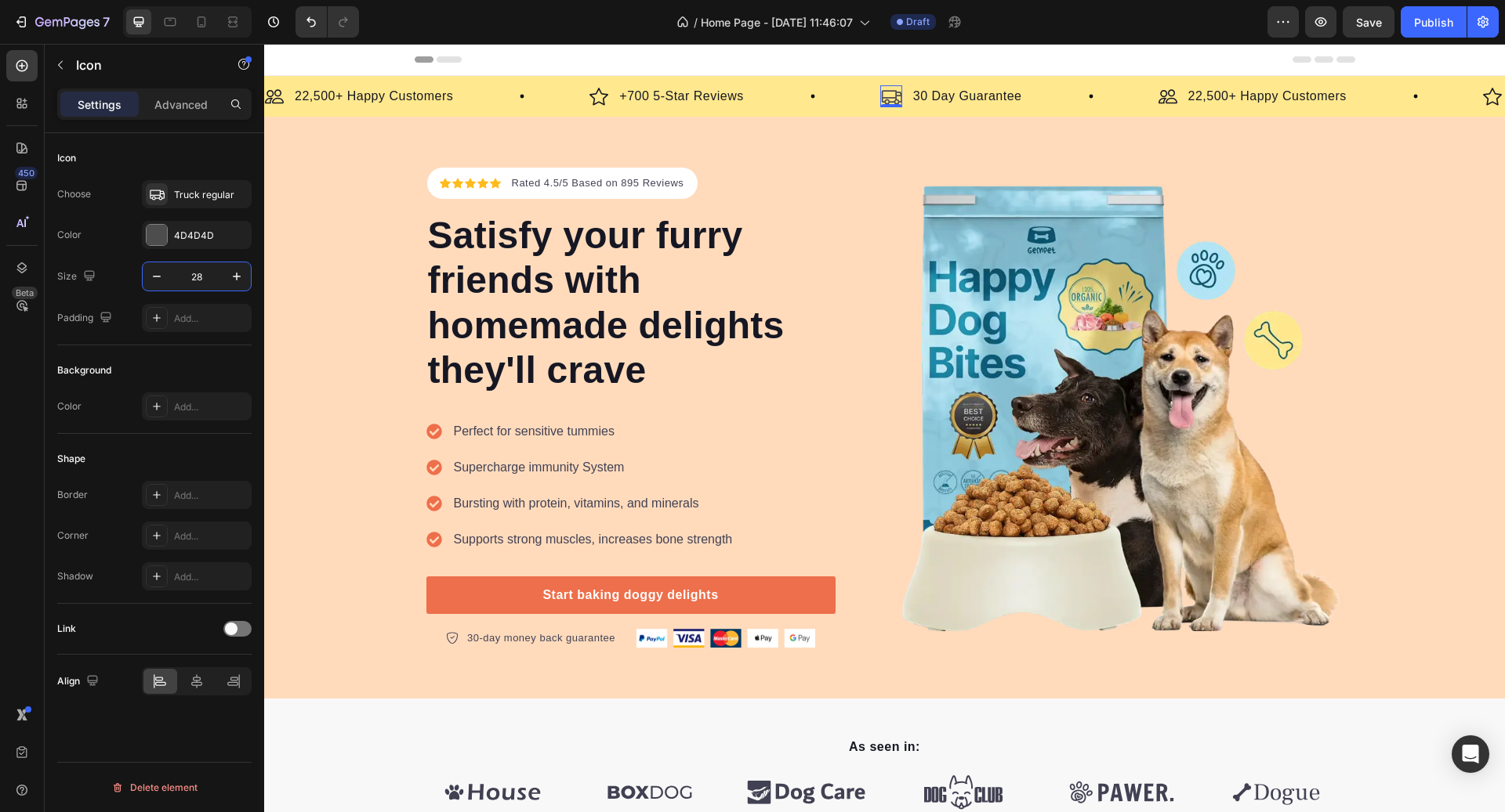
type input "28"
click at [966, 89] on p "30 Day Guarantee" at bounding box center [967, 96] width 109 height 19
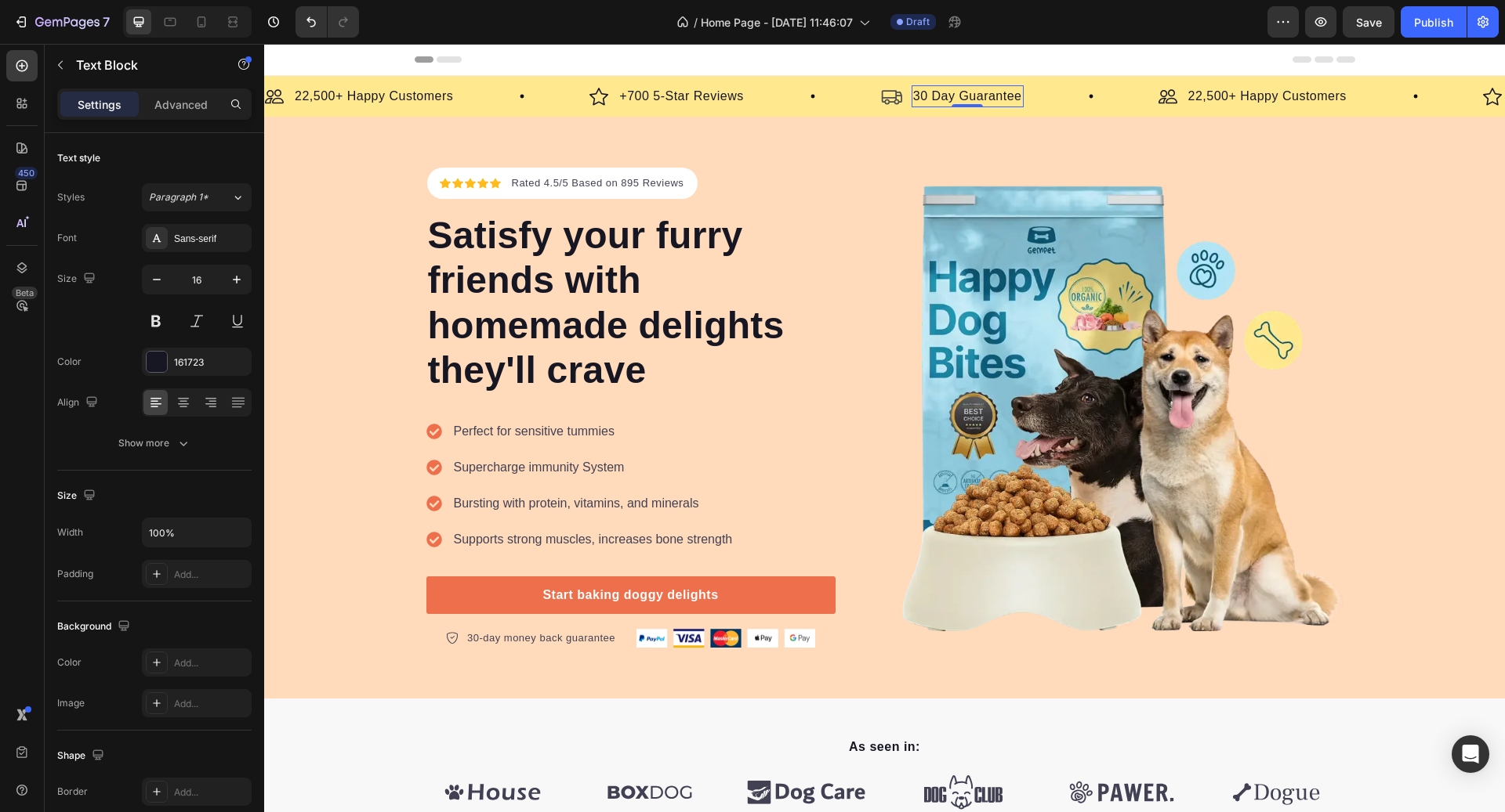
click at [966, 89] on p "30 Day Guarantee" at bounding box center [967, 96] width 109 height 19
click at [1211, 101] on p "22,500+ Happy Customers" at bounding box center [1241, 96] width 158 height 19
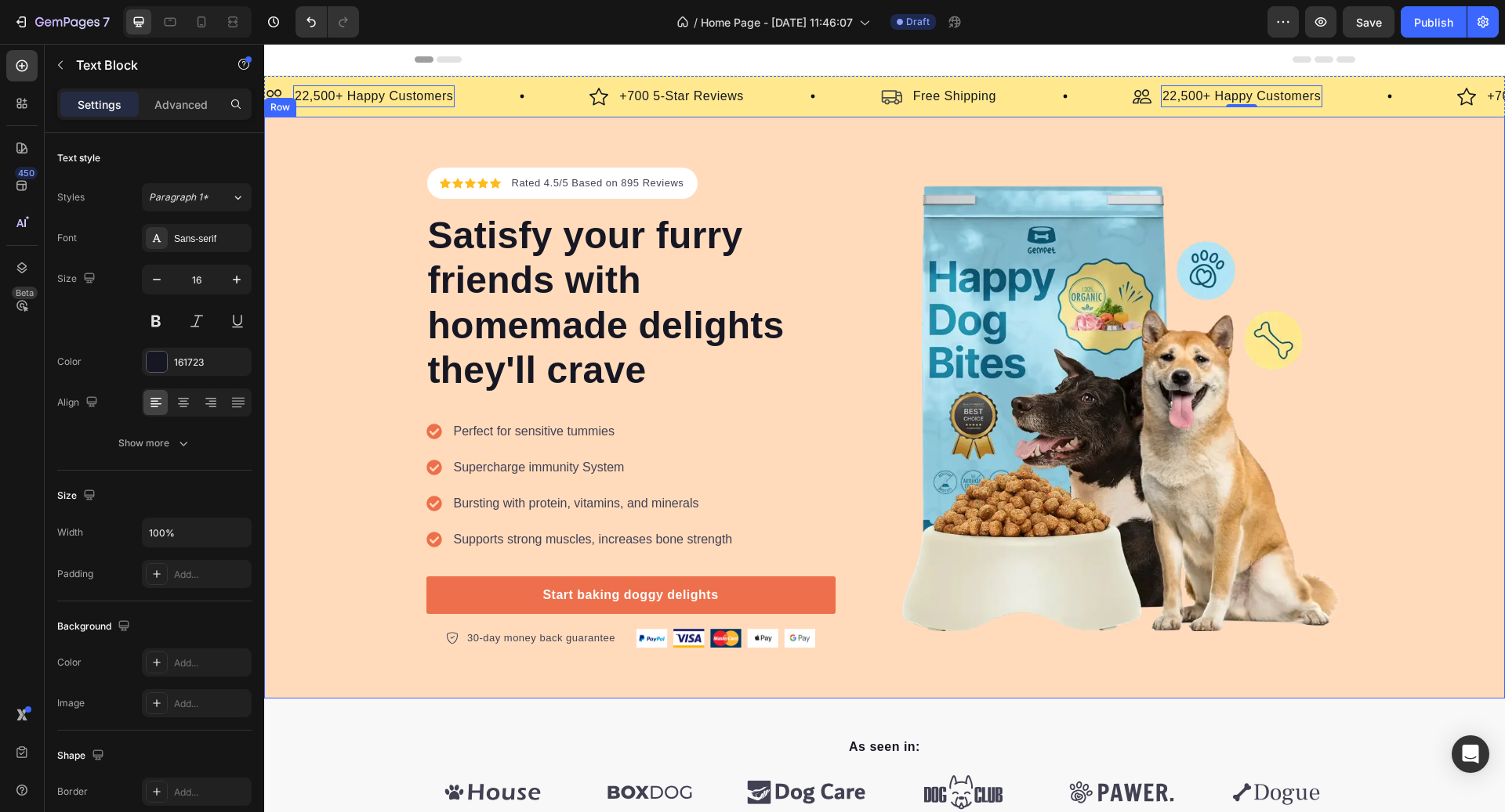
click at [1393, 117] on div "Icon Icon Icon Icon Icon Icon List Hoz Rated 4.5/5 Based on 895 Reviews Text bl…" at bounding box center [884, 407] width 1241 height 582
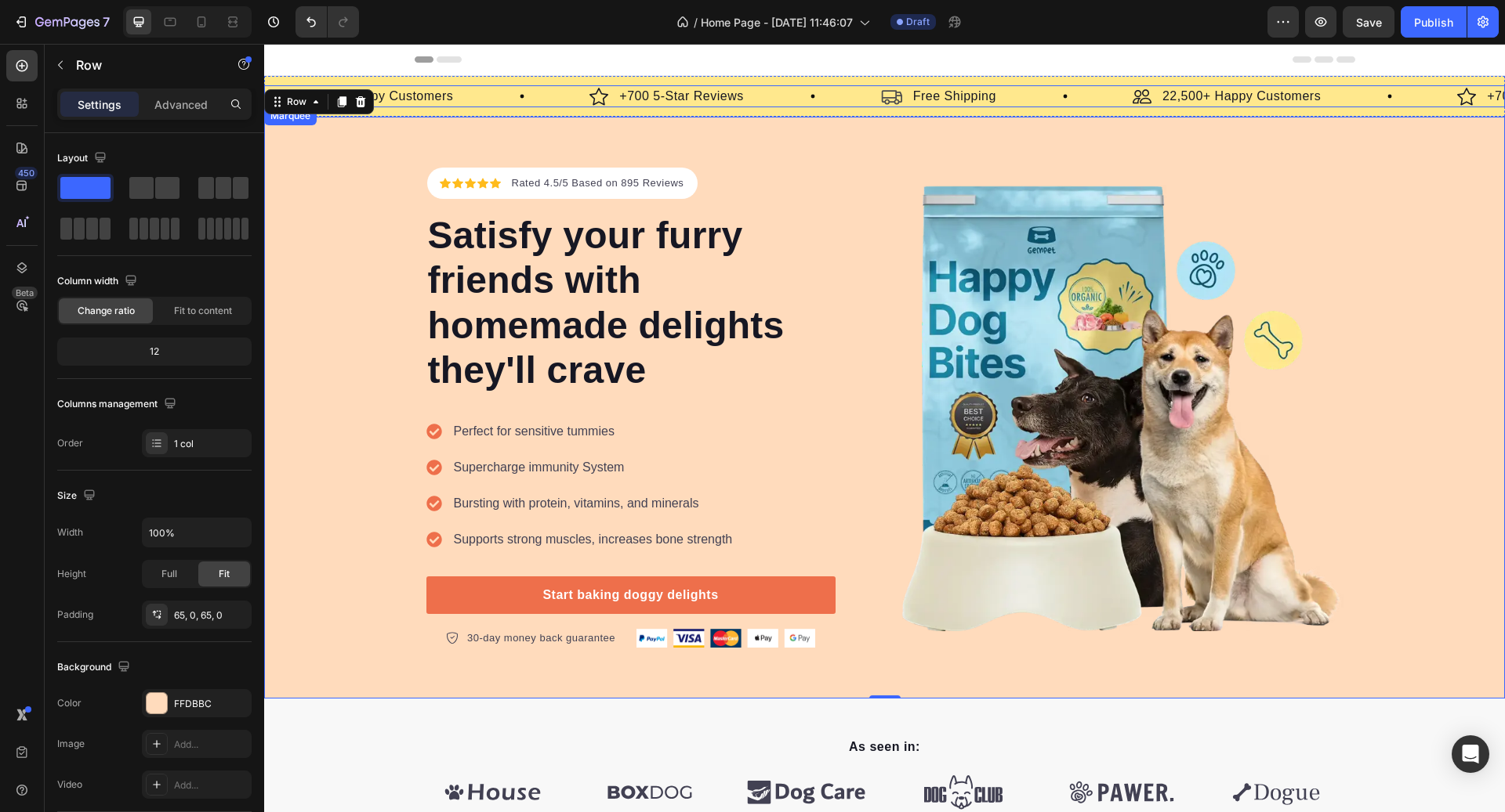
click at [1384, 96] on div "Image 22,500+ Happy Customers Text Block Row" at bounding box center [1294, 96] width 325 height 22
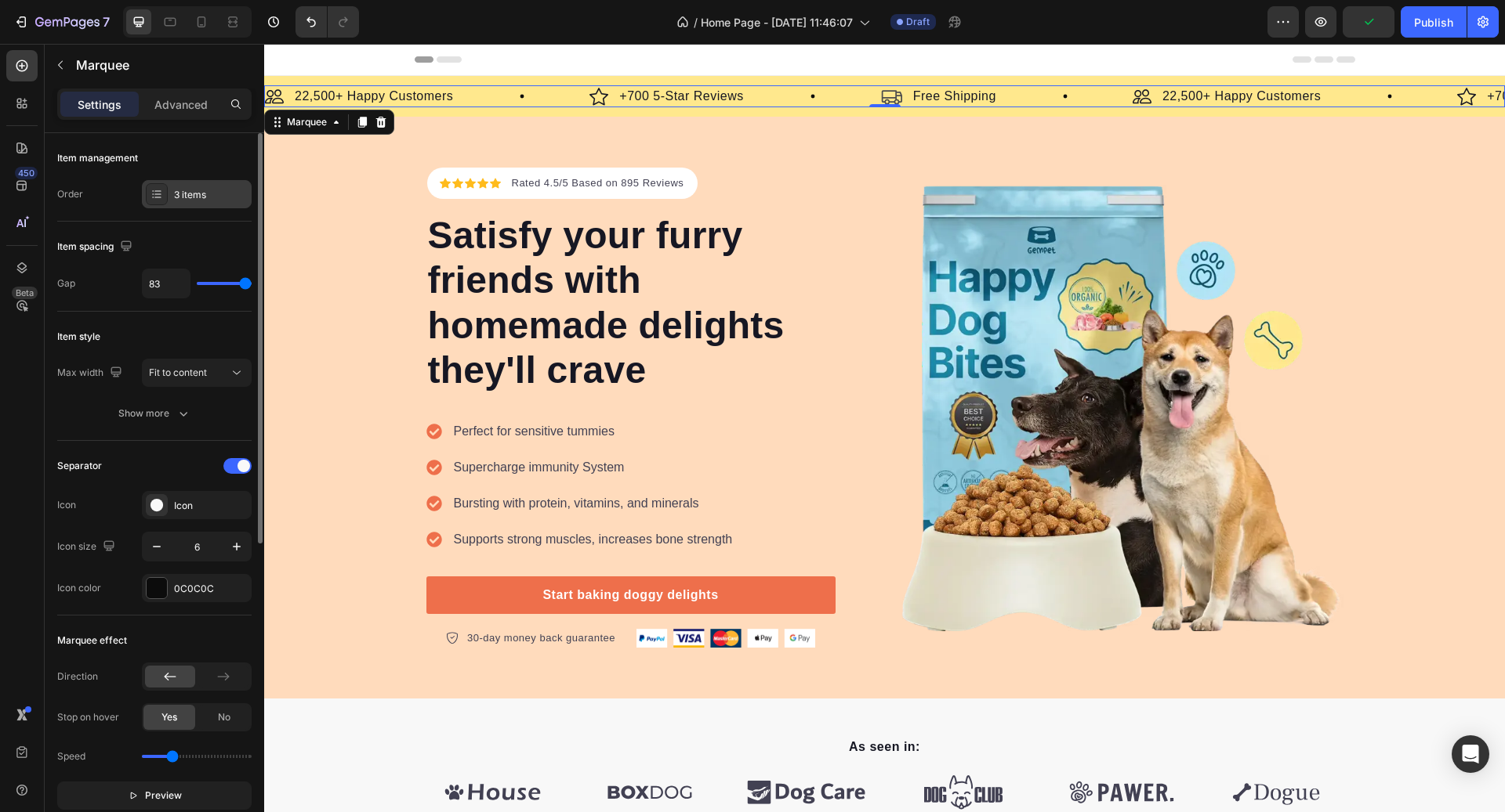
click at [177, 204] on div "3 items" at bounding box center [197, 193] width 110 height 28
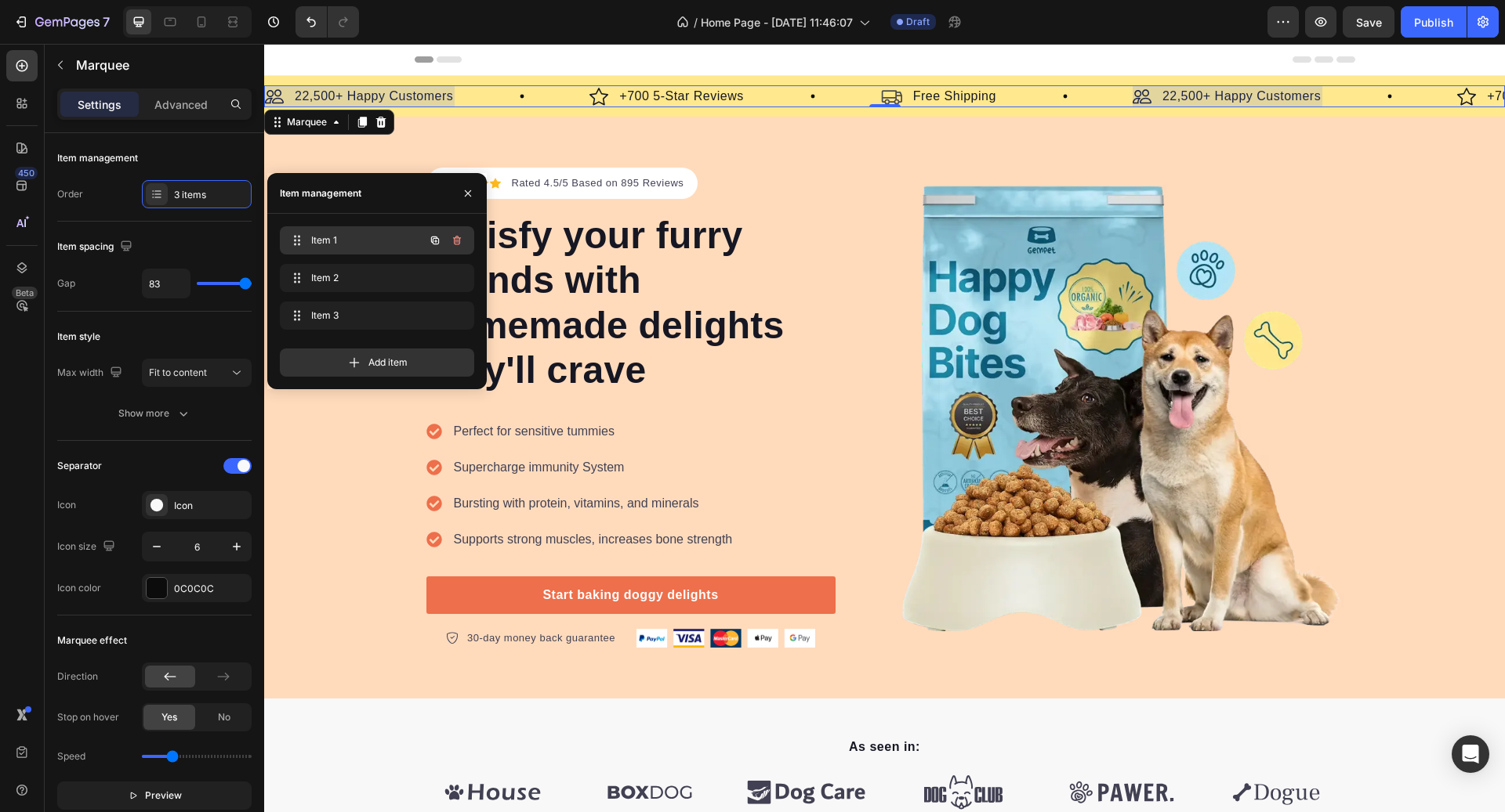
click at [329, 229] on div "Item 1 Item 1" at bounding box center [354, 240] width 138 height 22
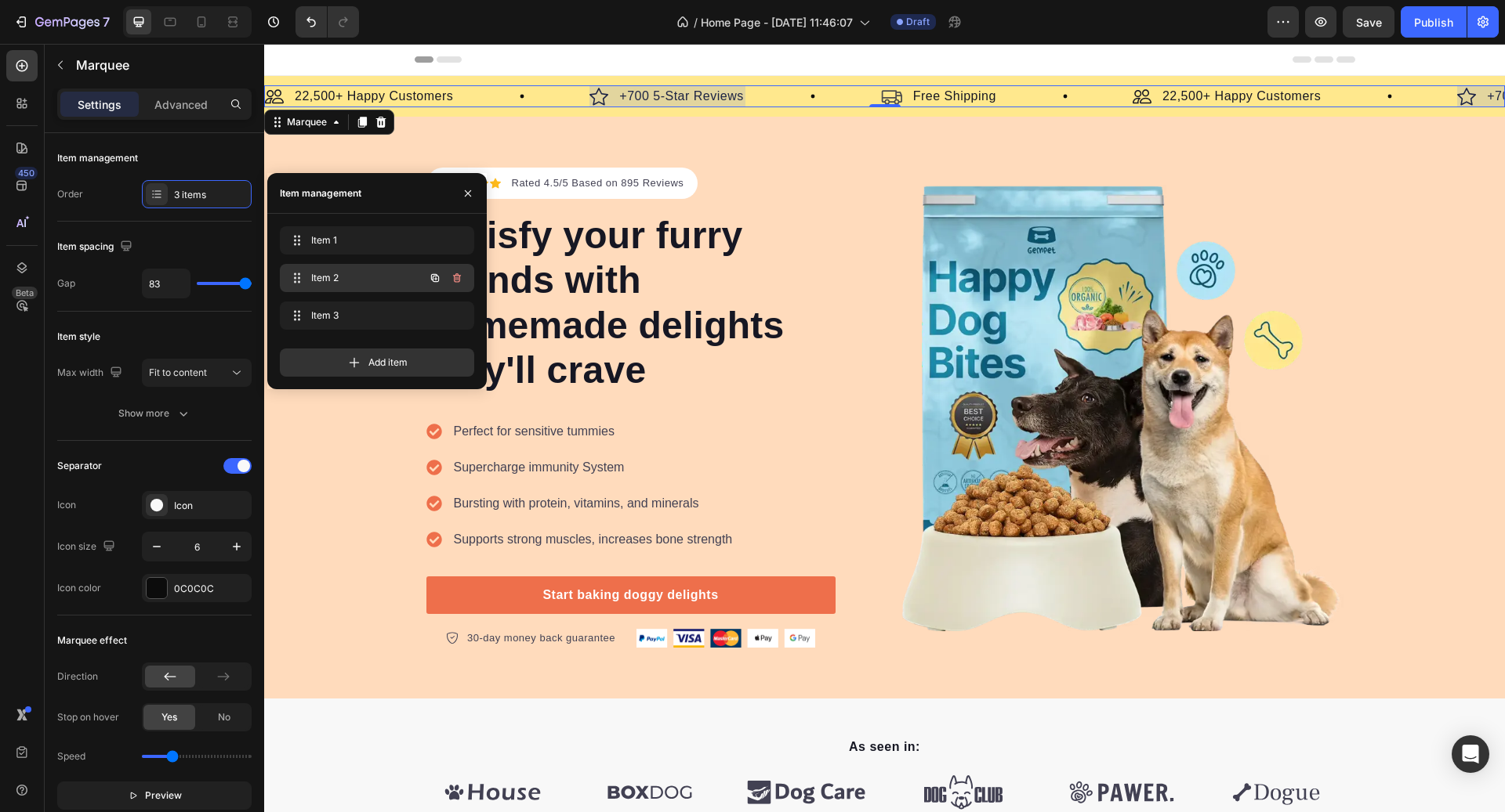
click at [348, 276] on span "Item 2" at bounding box center [355, 278] width 88 height 14
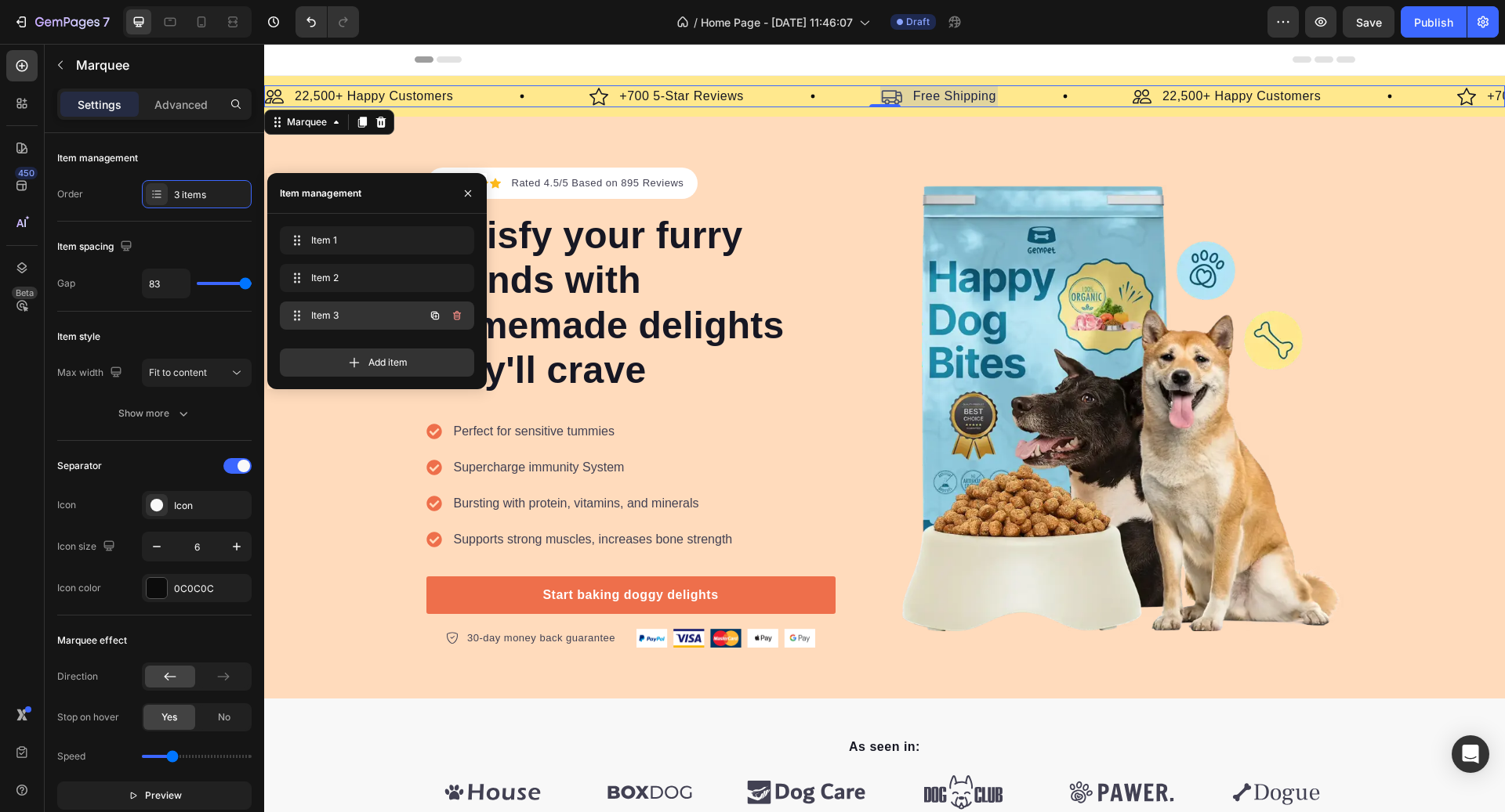
click at [350, 318] on span "Item 3" at bounding box center [355, 316] width 88 height 14
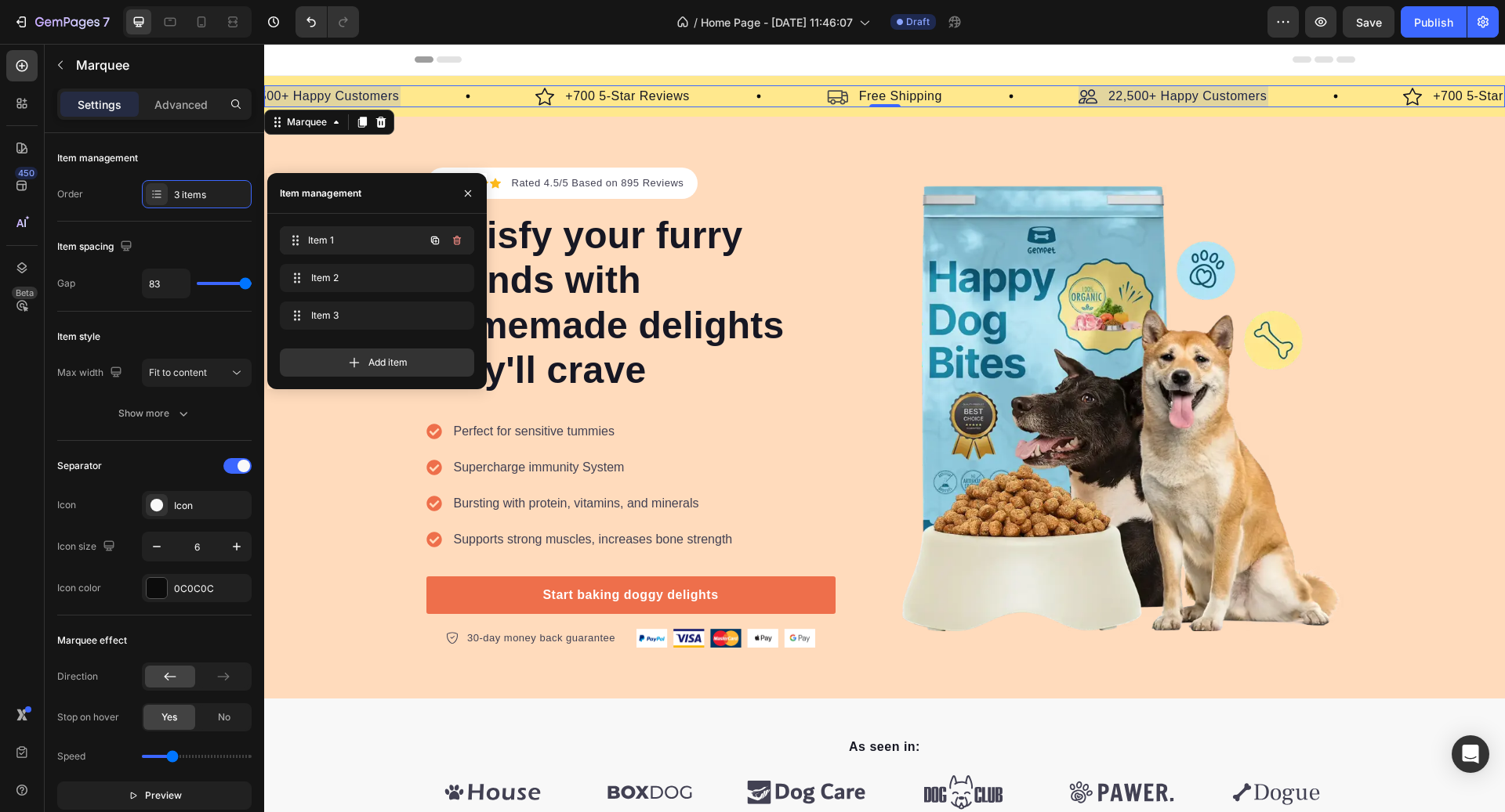
click at [370, 249] on div "Item 1 Item 1" at bounding box center [354, 240] width 138 height 22
click at [369, 93] on p "22,500+ Happy Customers" at bounding box center [319, 96] width 158 height 19
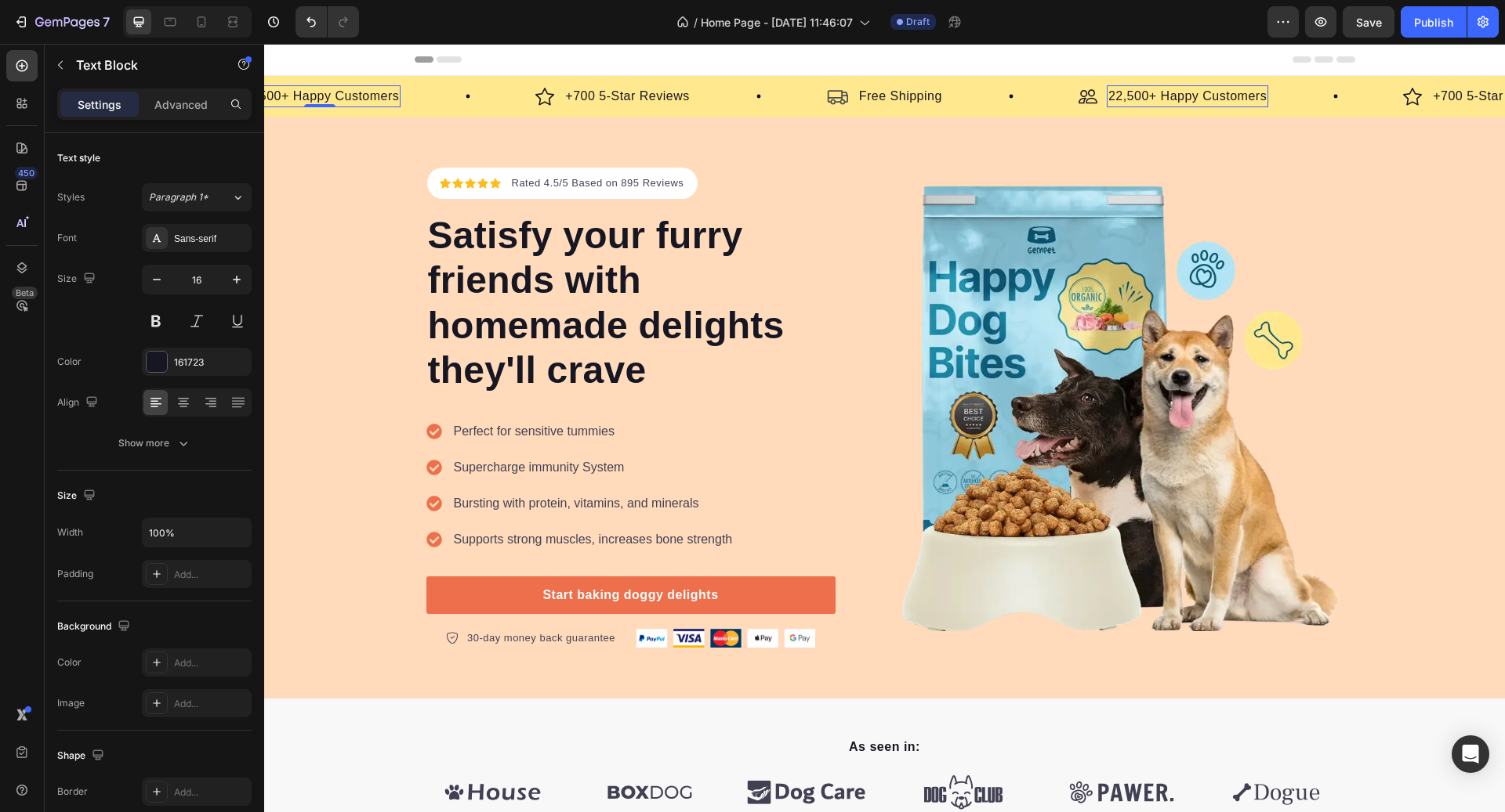
click at [369, 93] on p "22,500+ Happy Customers" at bounding box center [319, 96] width 158 height 19
